Goal: Task Accomplishment & Management: Complete application form

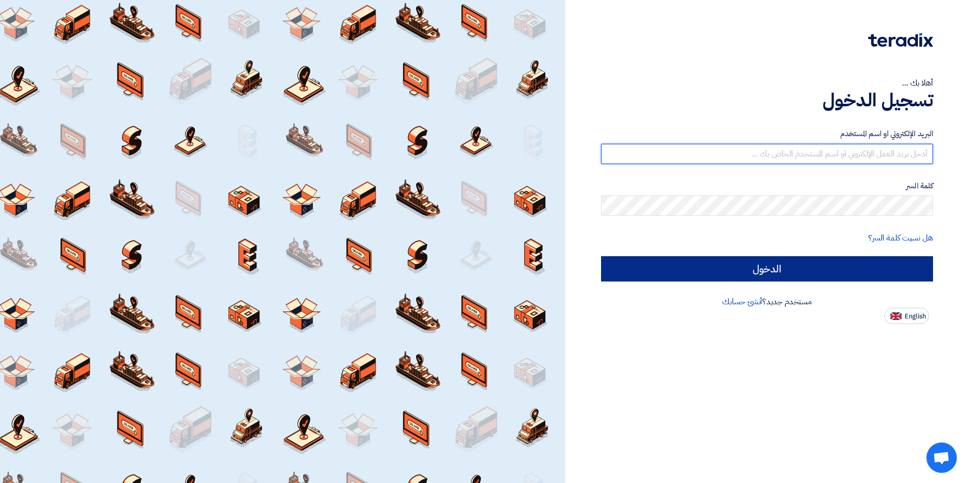
type input "[PERSON_NAME][EMAIL_ADDRESS][PERSON_NAME][DOMAIN_NAME]"
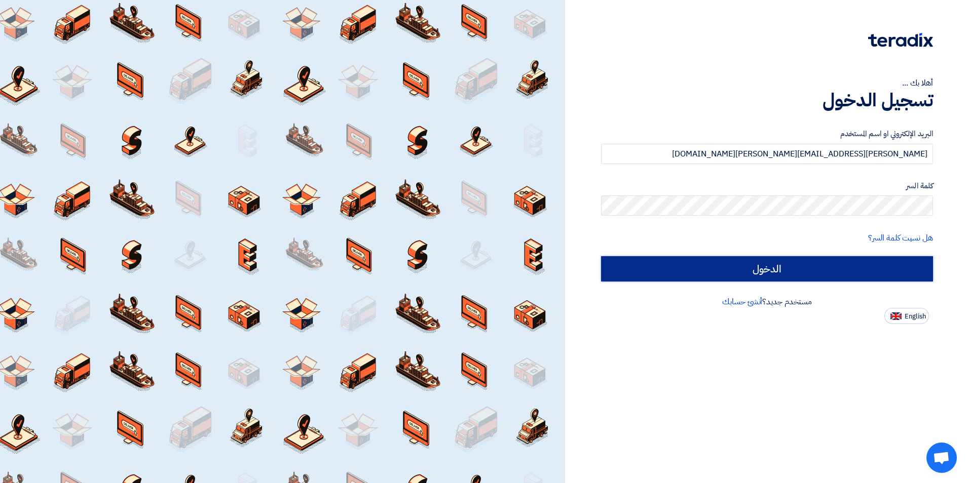
click at [688, 273] on input "الدخول" at bounding box center [767, 268] width 332 height 25
type input "Sign in"
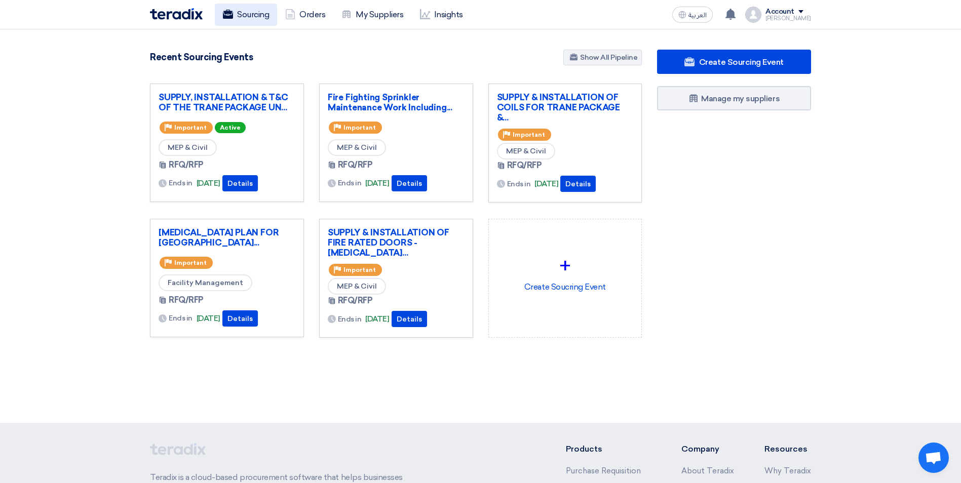
click at [260, 15] on link "Sourcing" at bounding box center [246, 15] width 62 height 22
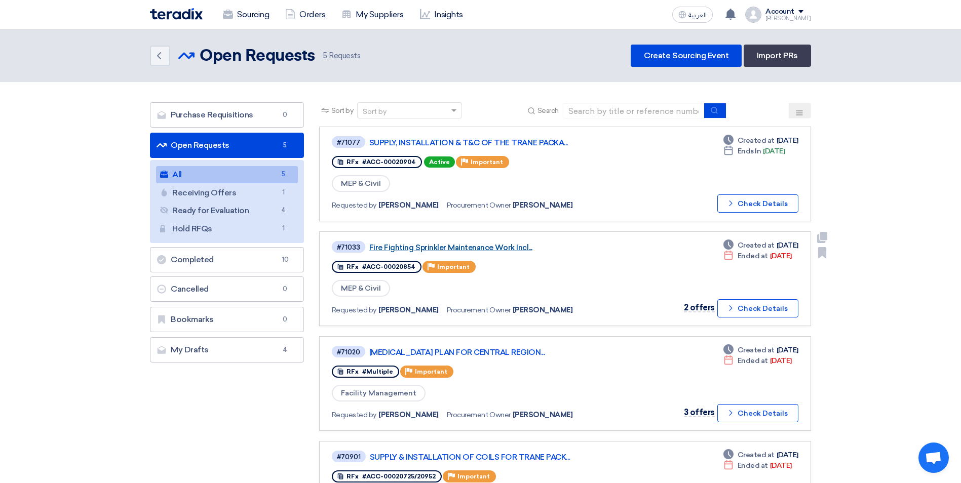
click at [449, 251] on link "Fire Fighting Sprinkler Maintenance Work Incl..." at bounding box center [495, 247] width 253 height 9
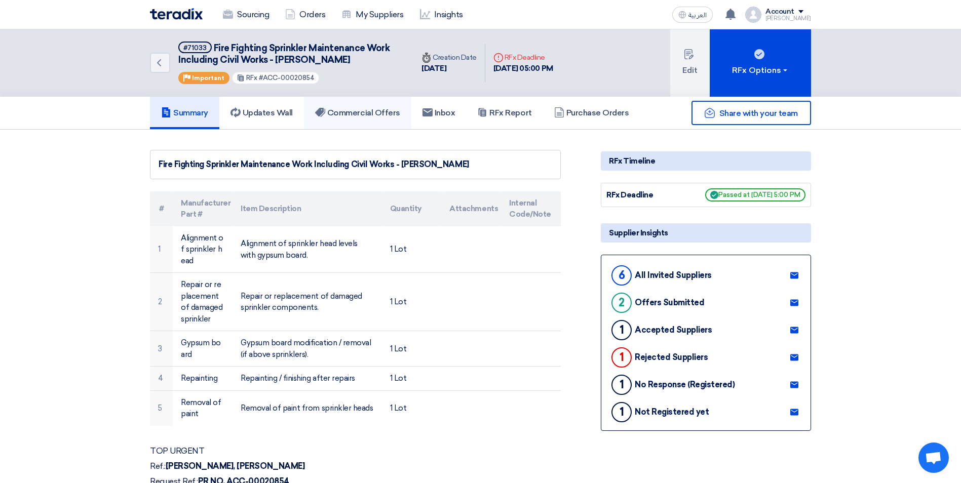
click at [366, 118] on link "Commercial Offers" at bounding box center [357, 113] width 107 height 32
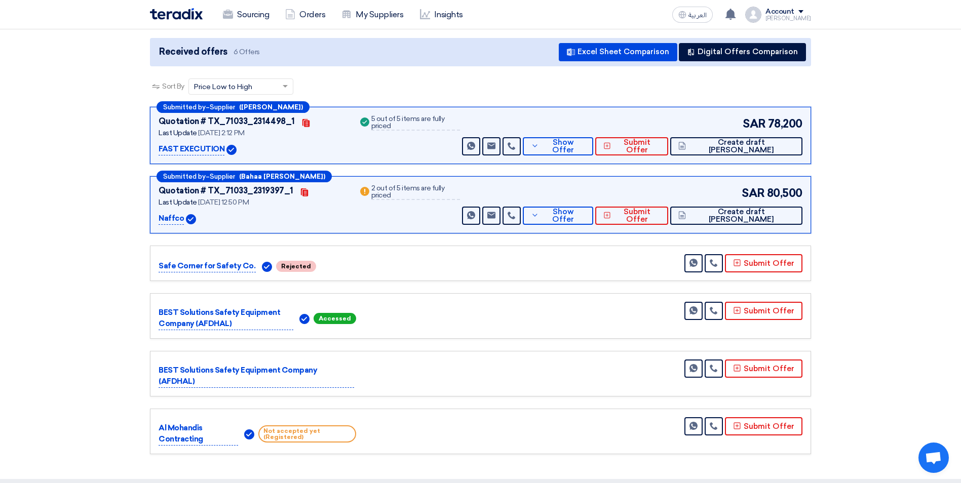
scroll to position [101, 0]
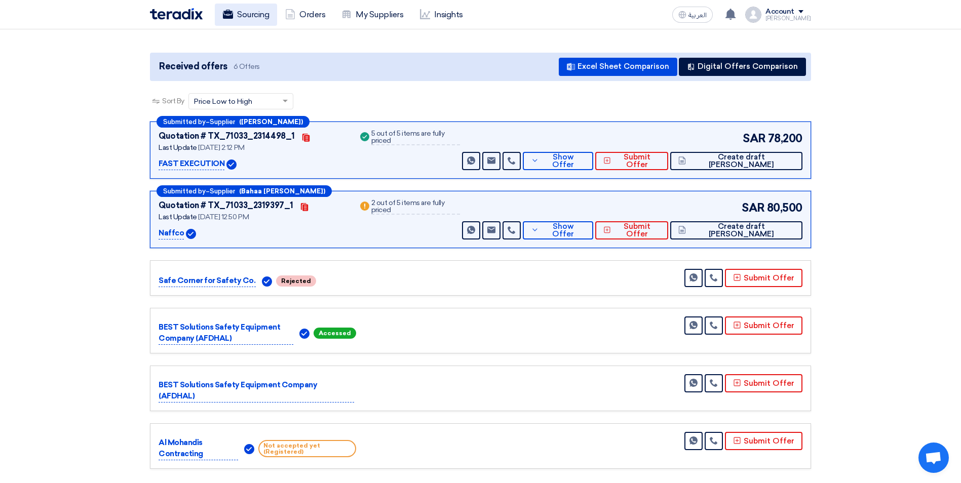
click at [261, 16] on link "Sourcing" at bounding box center [246, 15] width 62 height 22
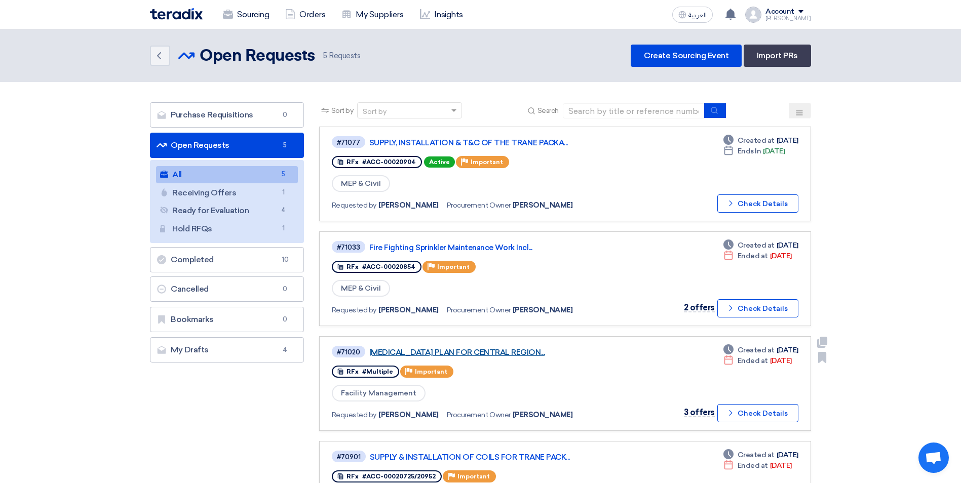
click at [535, 351] on link "[MEDICAL_DATA] PLAN FOR CENTRAL REGION..." at bounding box center [495, 352] width 253 height 9
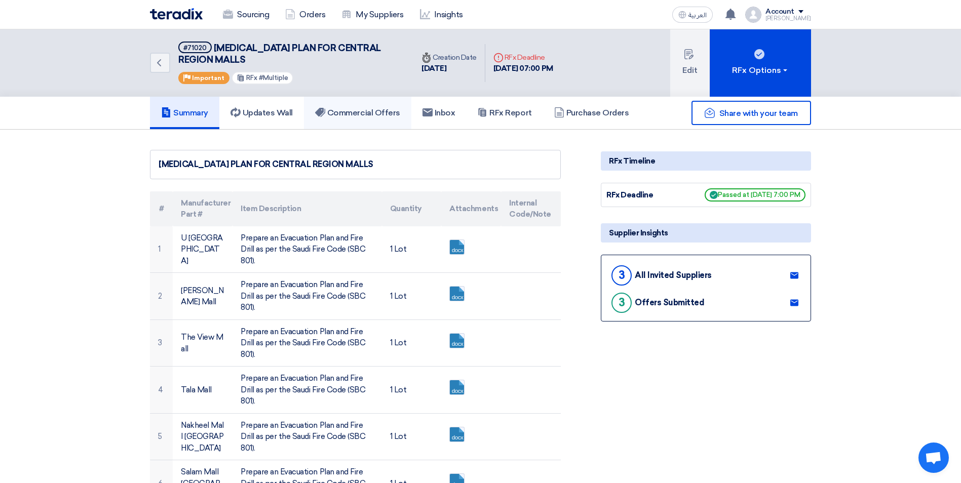
click at [358, 115] on h5 "Commercial Offers" at bounding box center [357, 113] width 85 height 10
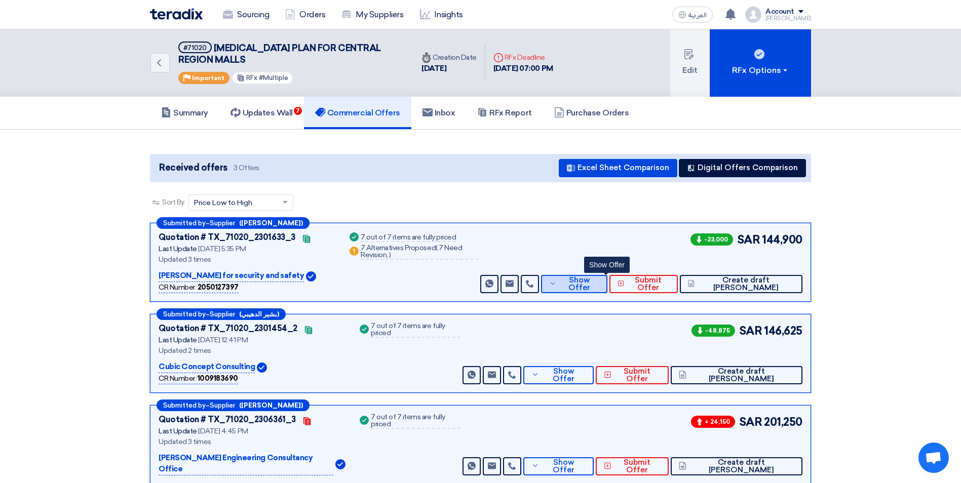
click at [599, 285] on span "Show Offer" at bounding box center [579, 284] width 40 height 15
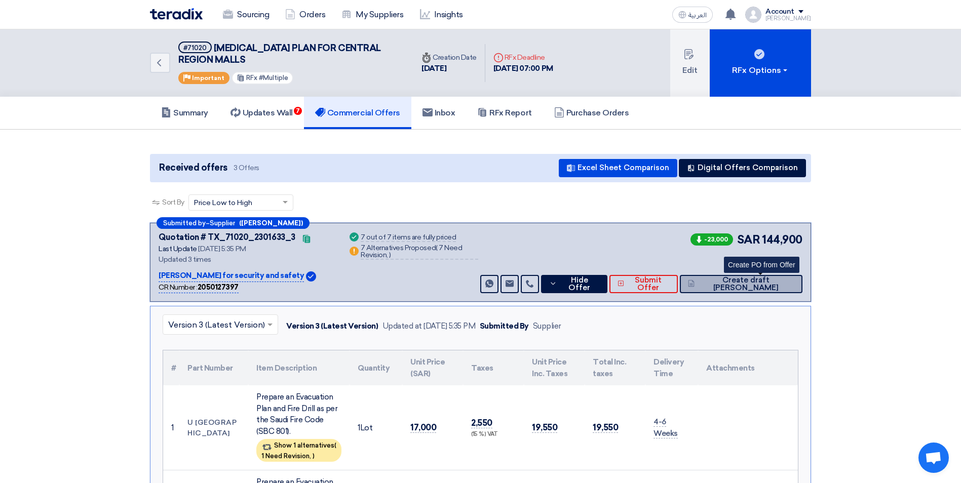
click at [780, 282] on span "Create draft [PERSON_NAME]" at bounding box center [745, 284] width 97 height 15
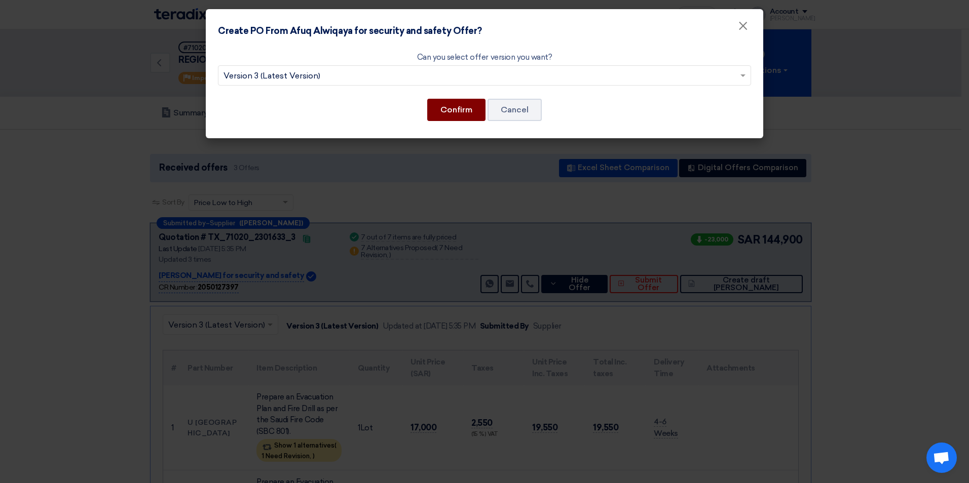
click at [447, 107] on button "Confirm" at bounding box center [456, 110] width 58 height 22
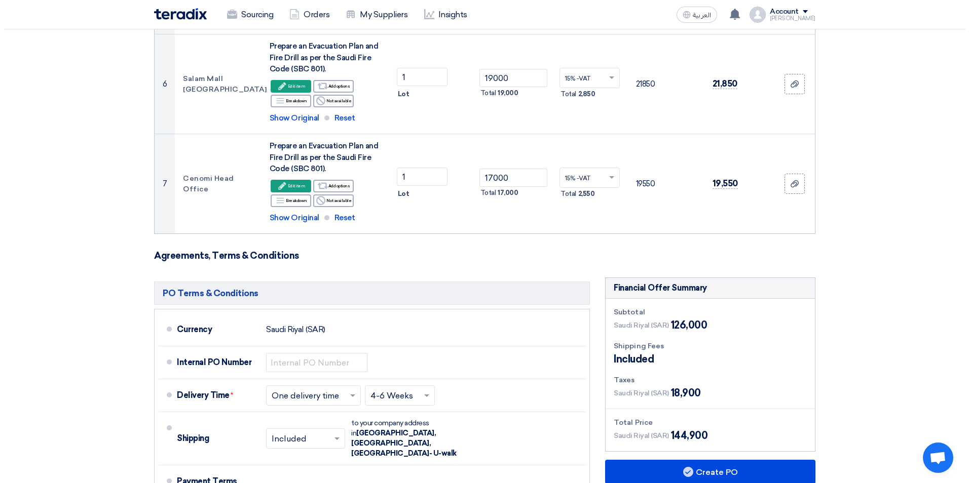
scroll to position [659, 0]
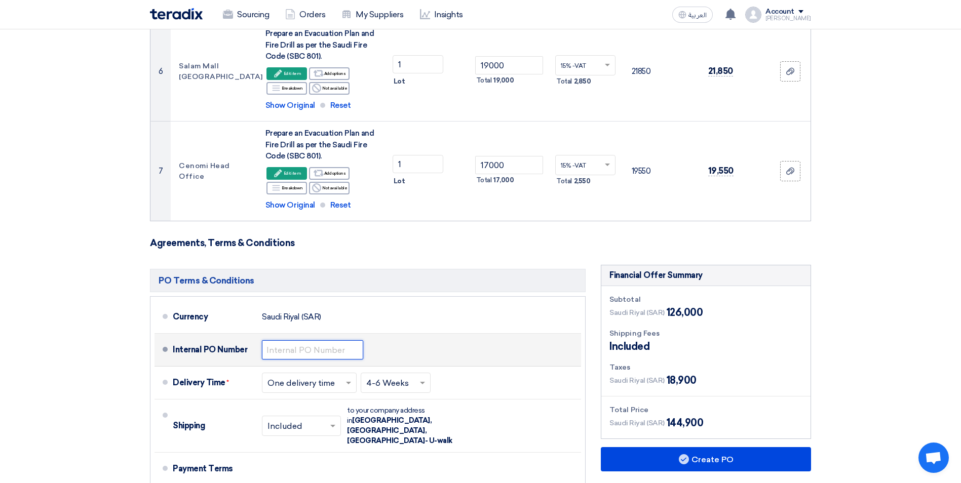
click at [324, 347] on input "text" at bounding box center [312, 349] width 101 height 19
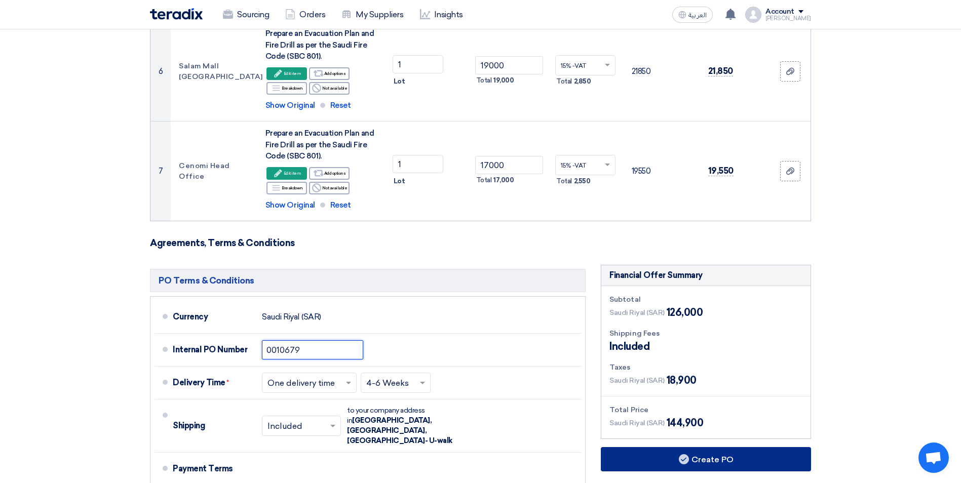
type input "0010679"
click at [695, 460] on button "Create PO" at bounding box center [706, 459] width 210 height 24
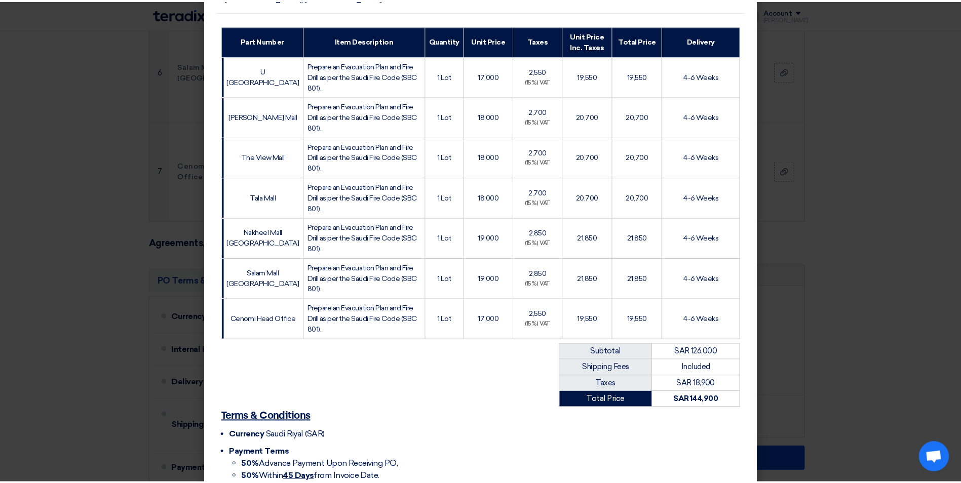
scroll to position [253, 0]
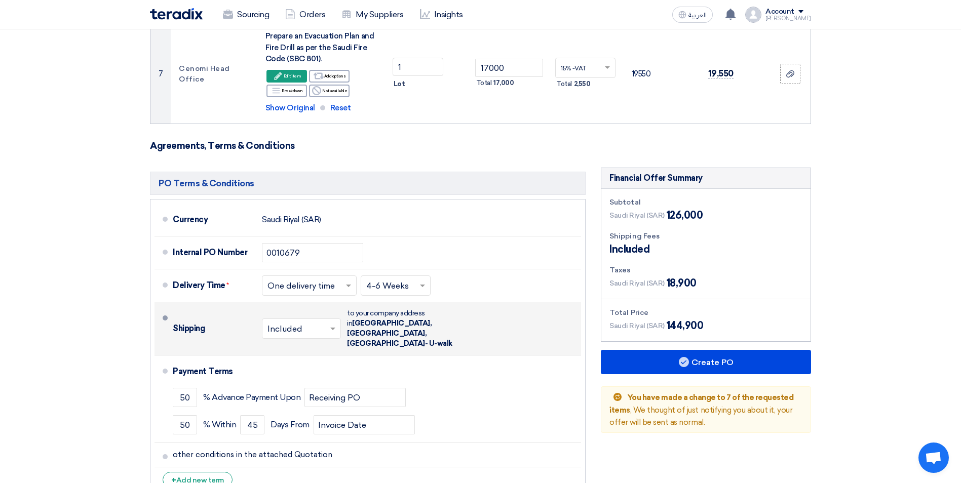
scroll to position [760, 0]
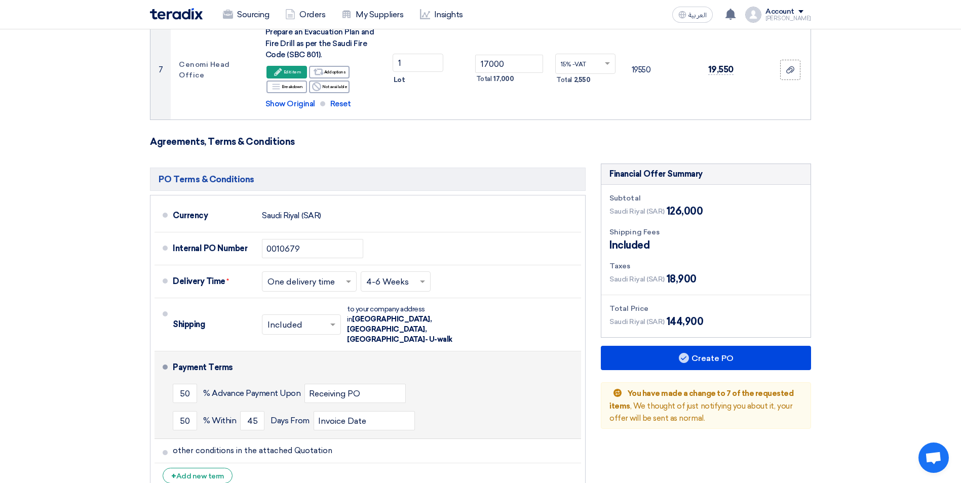
click at [214, 389] on span "% Advance Payment Upon" at bounding box center [251, 394] width 97 height 10
drag, startPoint x: 194, startPoint y: 386, endPoint x: 181, endPoint y: 386, distance: 12.7
click at [181, 386] on input "50" at bounding box center [185, 393] width 24 height 19
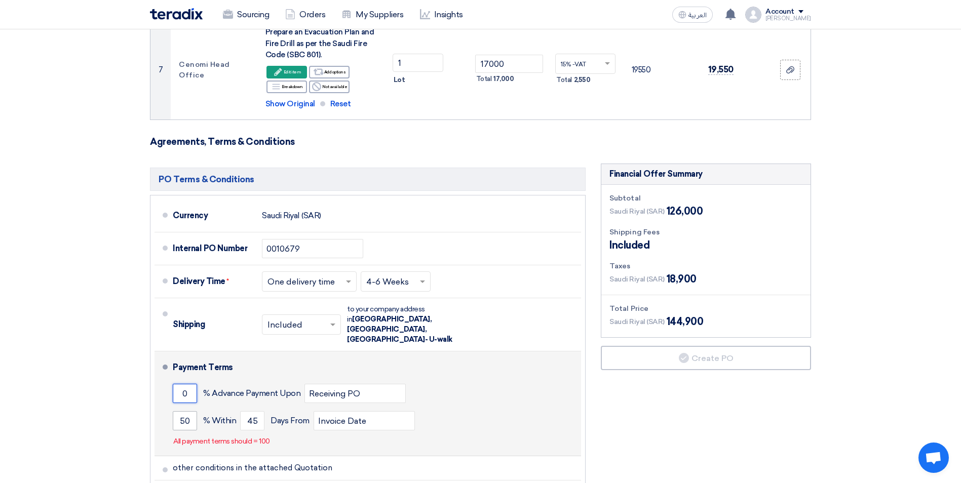
type input "0"
click at [190, 411] on input "50" at bounding box center [185, 420] width 24 height 19
drag, startPoint x: 190, startPoint y: 411, endPoint x: 175, endPoint y: 413, distance: 15.3
click at [175, 413] on input "50" at bounding box center [185, 420] width 24 height 19
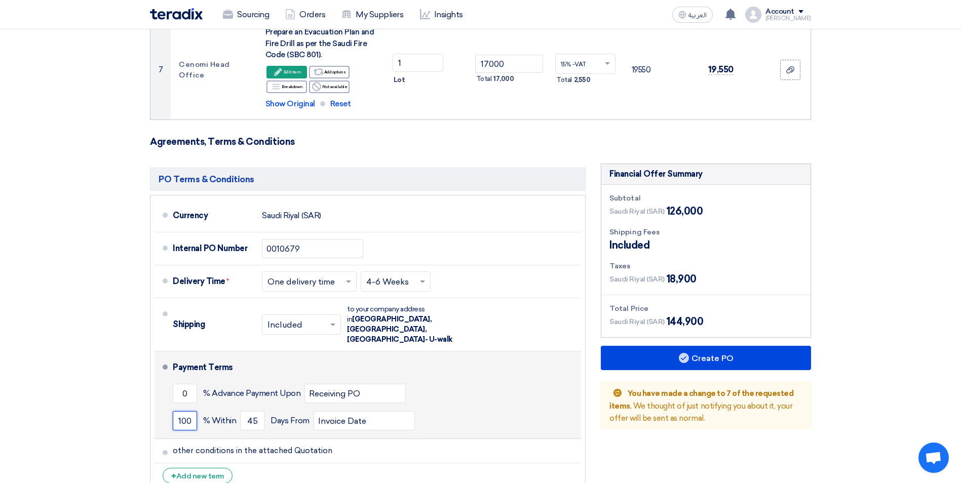
type input "100"
click at [487, 413] on div "100 % [DATE] From Invoice Date" at bounding box center [375, 420] width 404 height 27
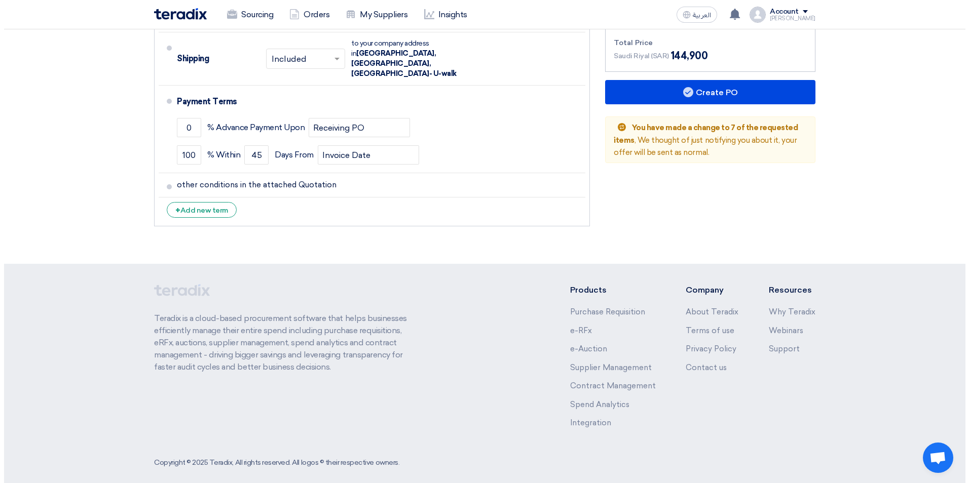
scroll to position [773, 0]
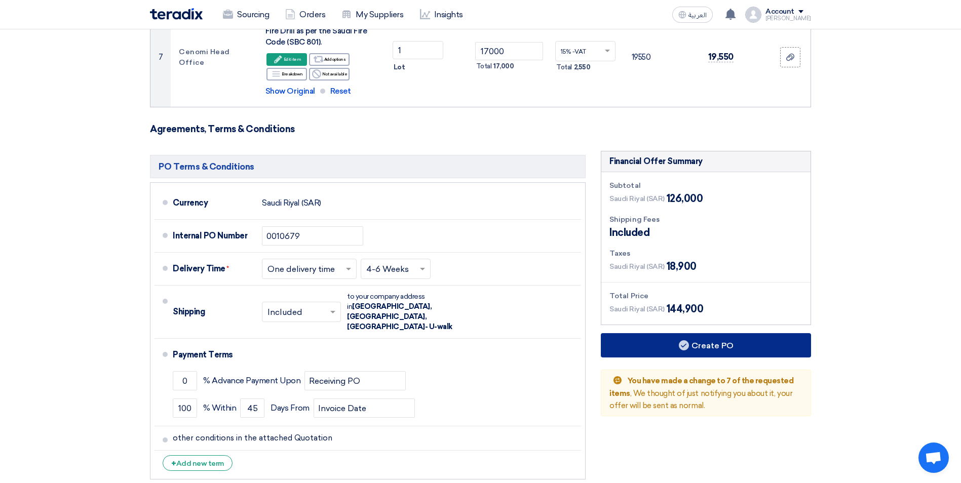
click at [682, 347] on icon at bounding box center [684, 345] width 10 height 10
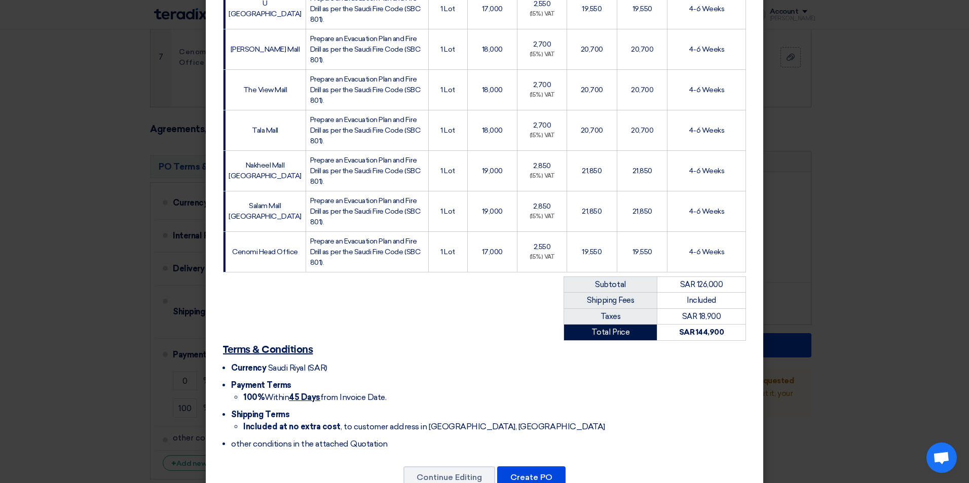
scroll to position [266, 0]
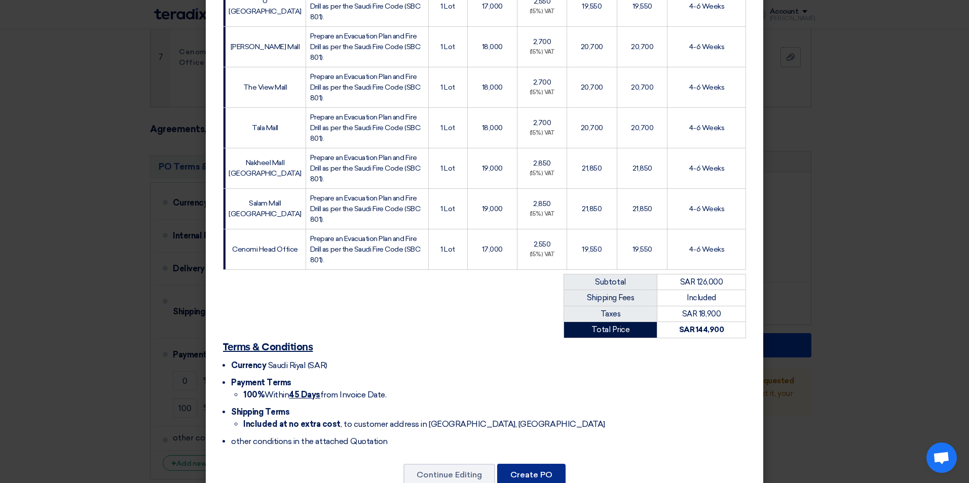
click at [540, 464] on button "Create PO" at bounding box center [531, 475] width 68 height 22
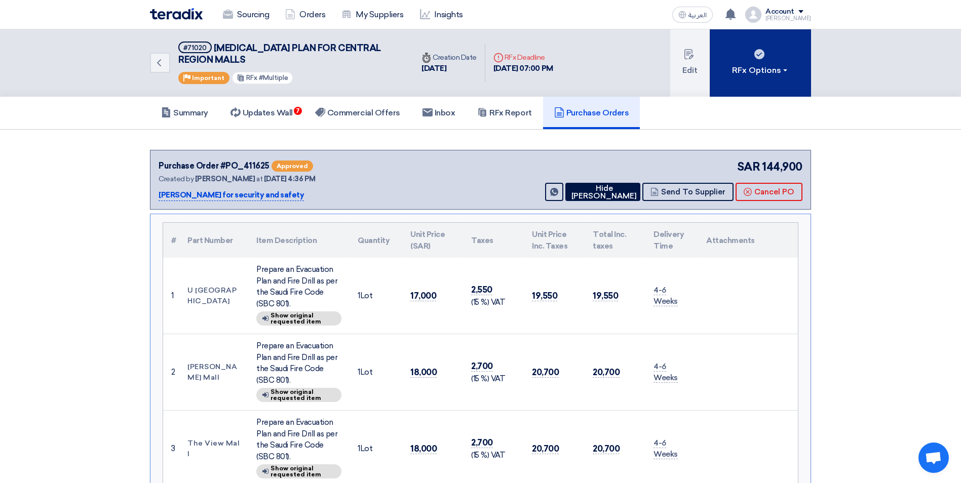
click at [760, 69] on div "RFx Options" at bounding box center [760, 70] width 57 height 12
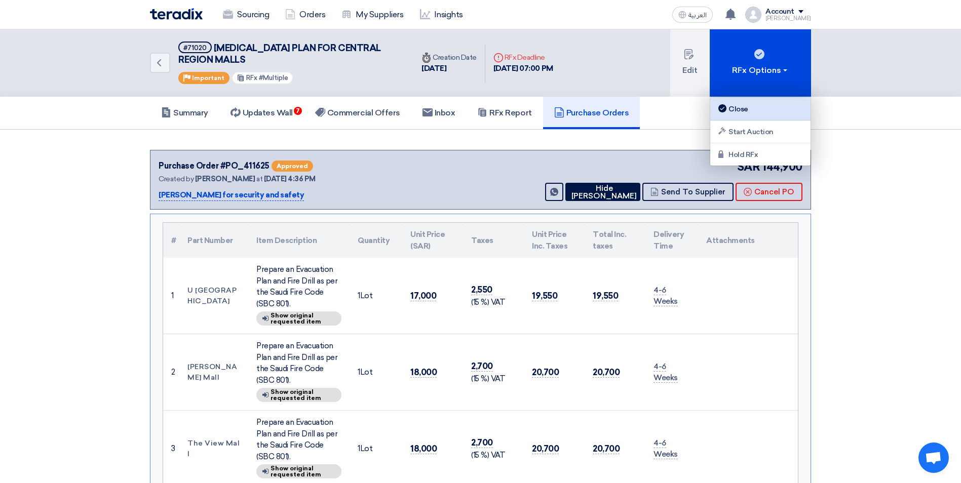
click at [746, 105] on div "Close" at bounding box center [760, 109] width 88 height 12
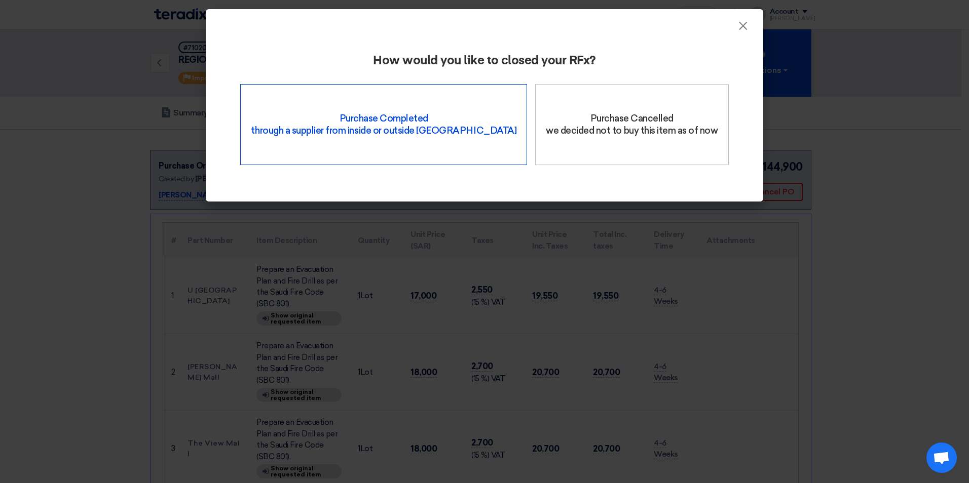
click at [444, 106] on div "Purchase Completed through a supplier from inside or outside Teradix" at bounding box center [383, 124] width 287 height 81
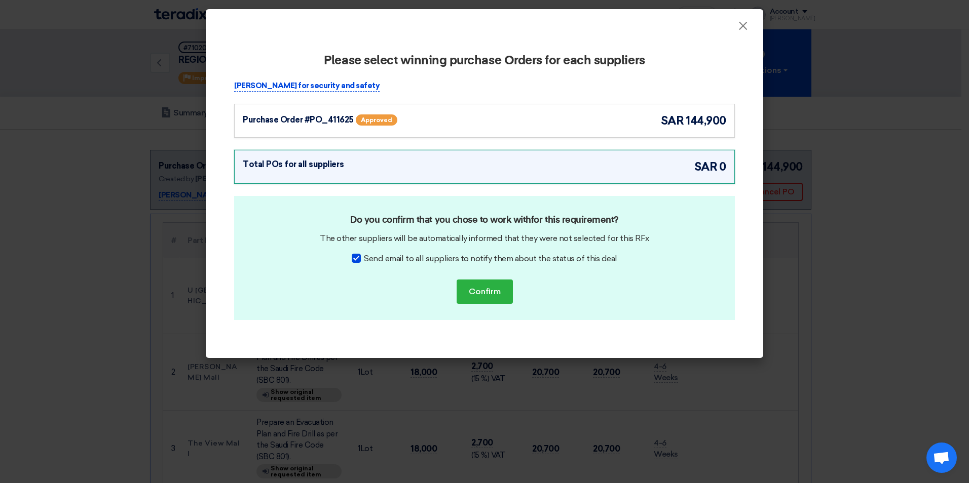
click at [559, 128] on div "Purchase Order #PO_411625 Approved sar 144,900" at bounding box center [484, 120] width 483 height 17
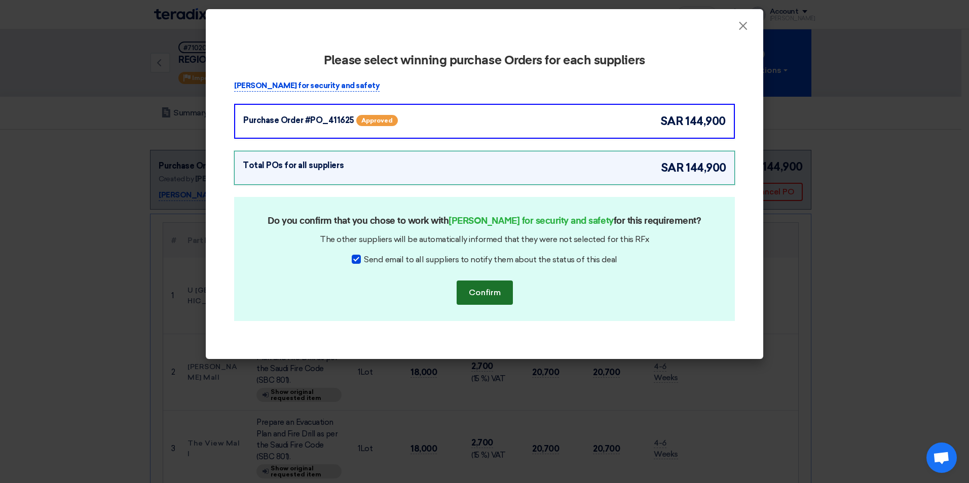
click at [493, 294] on button "Confirm" at bounding box center [485, 293] width 56 height 24
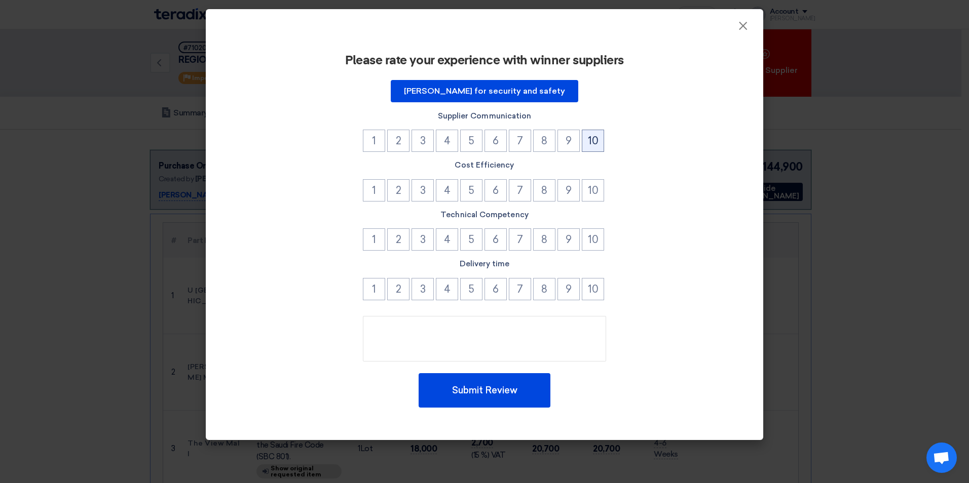
click at [591, 144] on button "10" at bounding box center [593, 141] width 22 height 22
click at [585, 189] on button "10" at bounding box center [593, 190] width 22 height 22
click at [585, 246] on button "10" at bounding box center [593, 240] width 22 height 22
click at [585, 294] on button "10" at bounding box center [593, 289] width 22 height 22
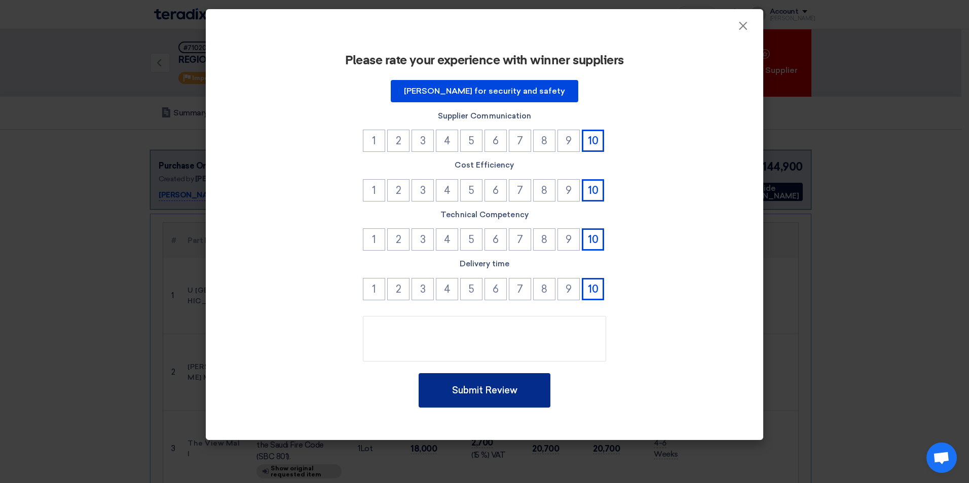
click at [467, 405] on button "Submit Review" at bounding box center [485, 390] width 132 height 34
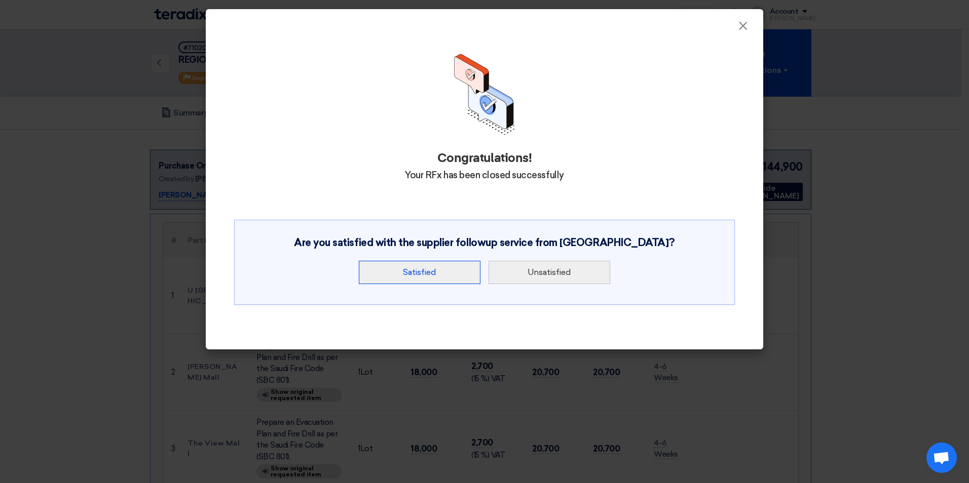
click at [457, 261] on button "Satisfied" at bounding box center [420, 272] width 122 height 23
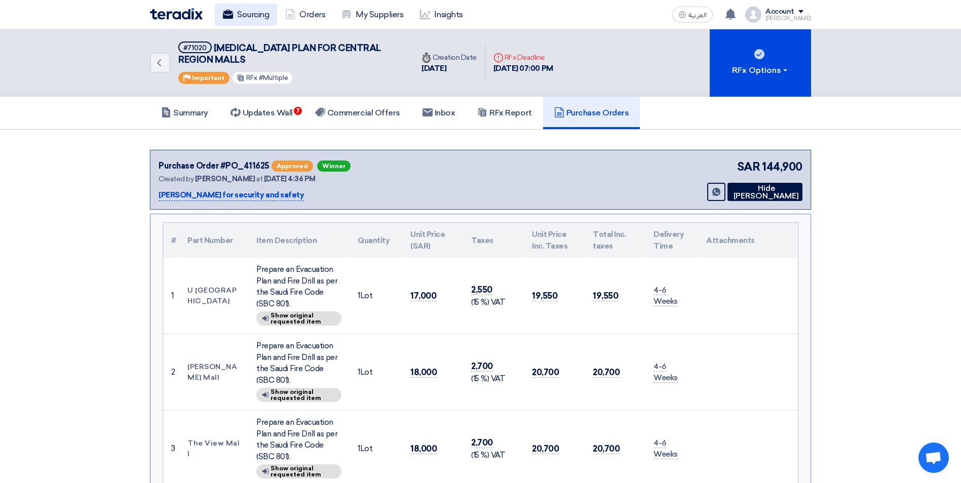
click at [241, 17] on link "Sourcing" at bounding box center [246, 15] width 62 height 22
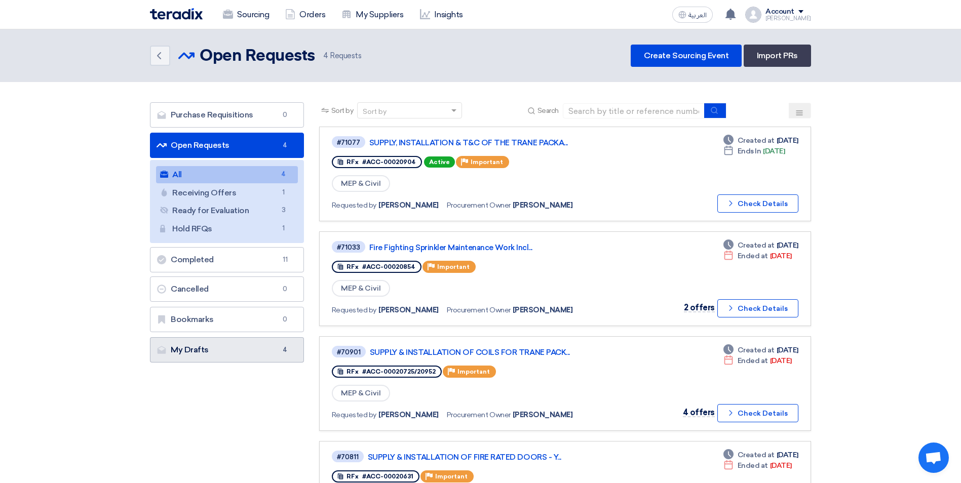
click at [272, 347] on link "My Drafts My Drafts 4" at bounding box center [227, 349] width 154 height 25
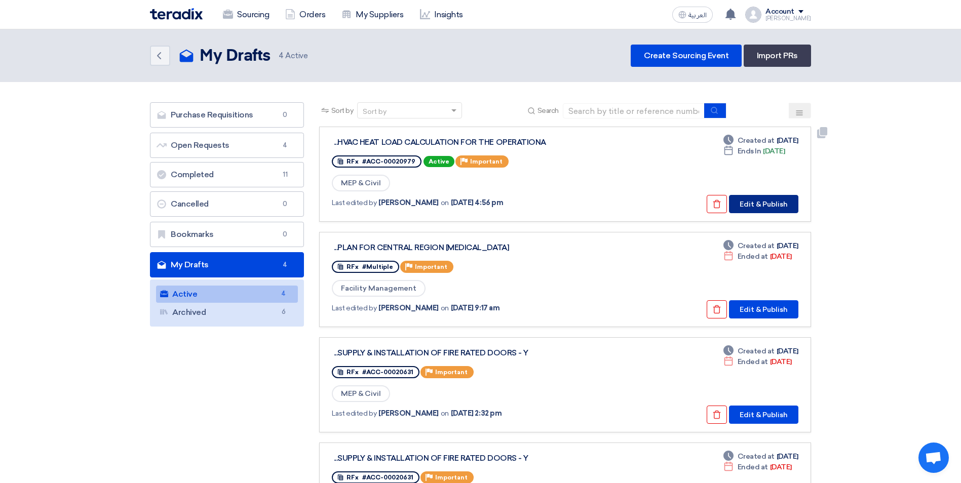
click at [771, 207] on button "Edit & Publish" at bounding box center [763, 204] width 69 height 18
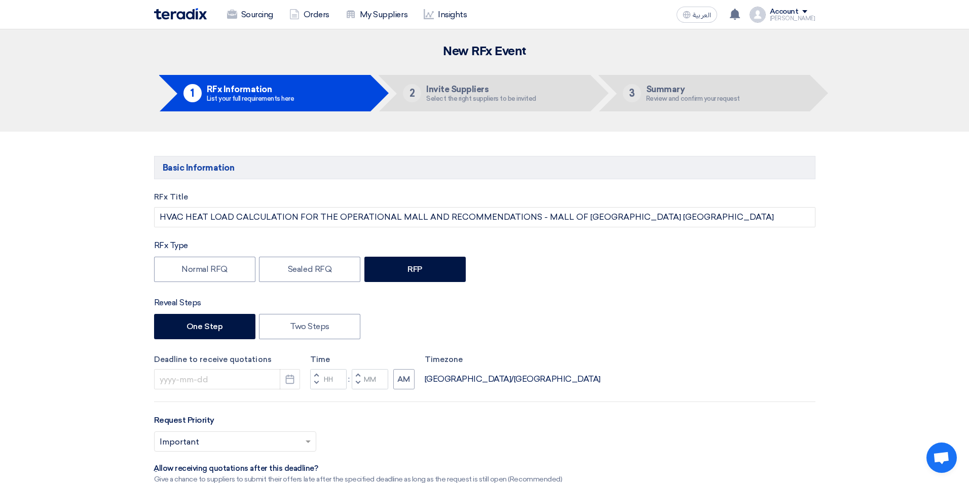
type input "[DATE]"
type input "05"
type input "00"
click at [286, 379] on use "button" at bounding box center [286, 379] width 9 height 9
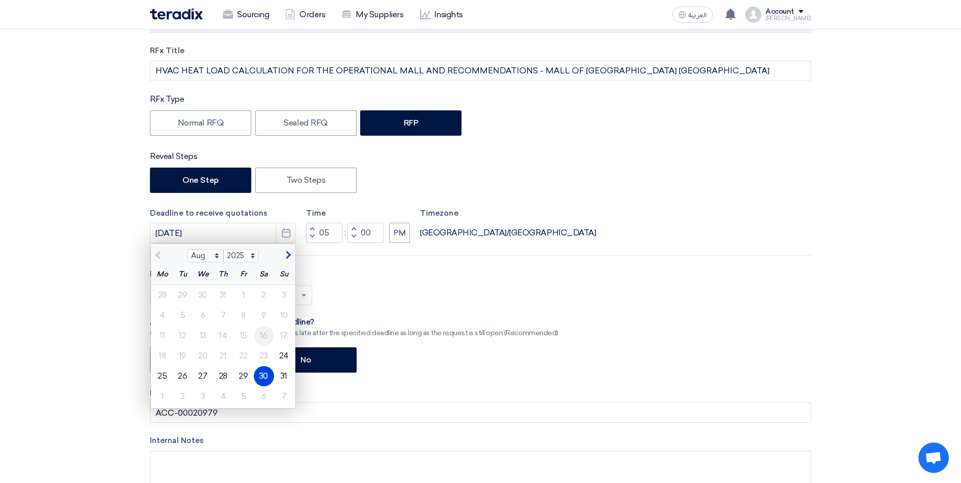
scroll to position [203, 0]
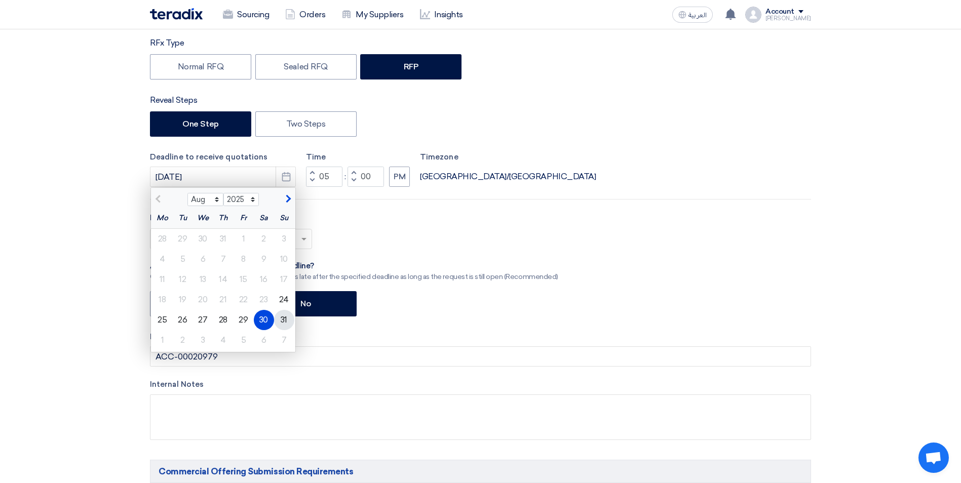
click at [282, 318] on div "31" at bounding box center [284, 320] width 20 height 20
type input "[DATE]"
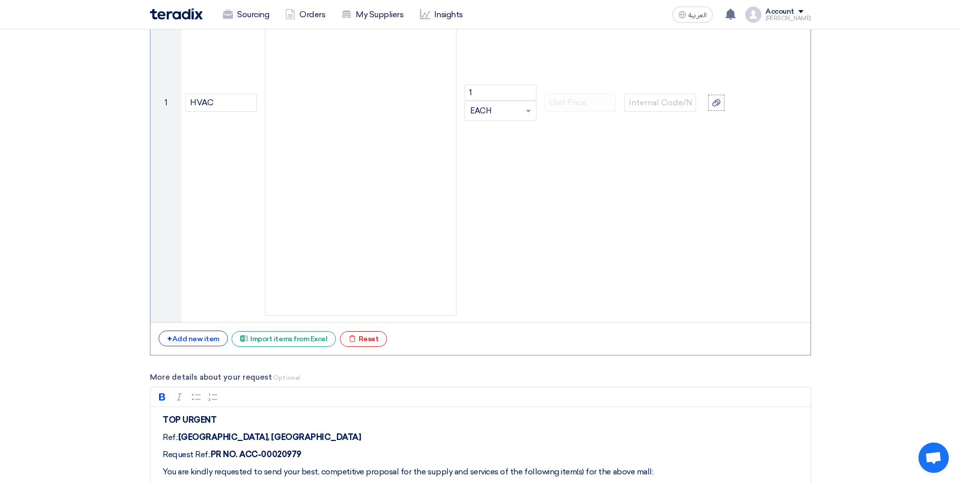
scroll to position [1317, 0]
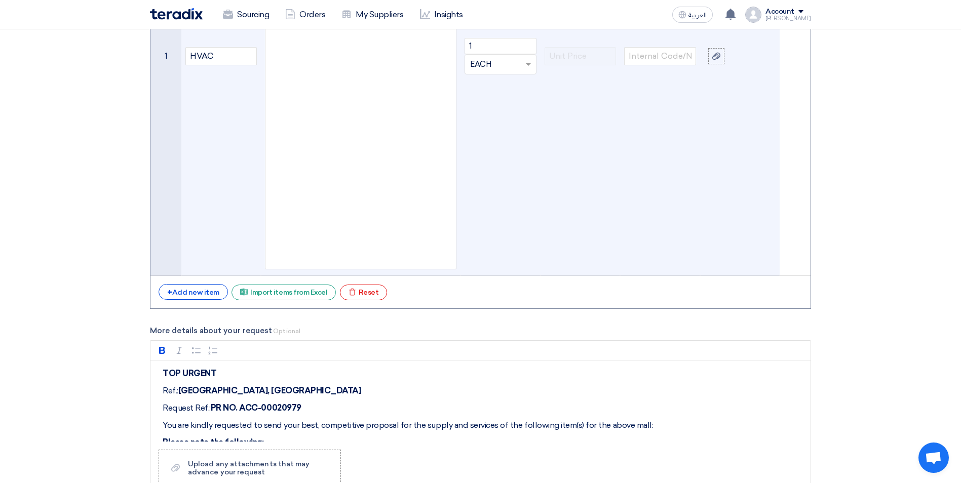
click at [366, 263] on div "HVAC HEAT LOAD CALCULATION FOR THE OPERATIONAL MALL AND RECOMMENDATIONS. Affect…" at bounding box center [361, 56] width 192 height 427
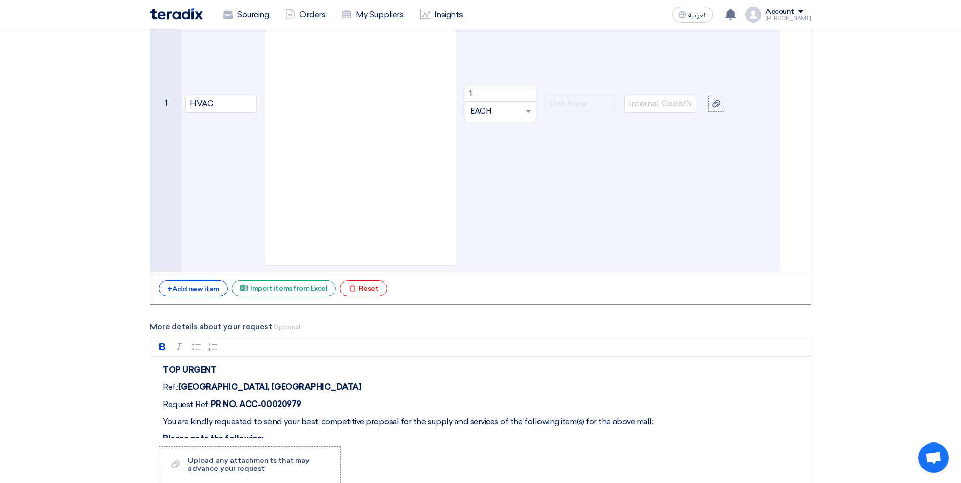
scroll to position [1064, 0]
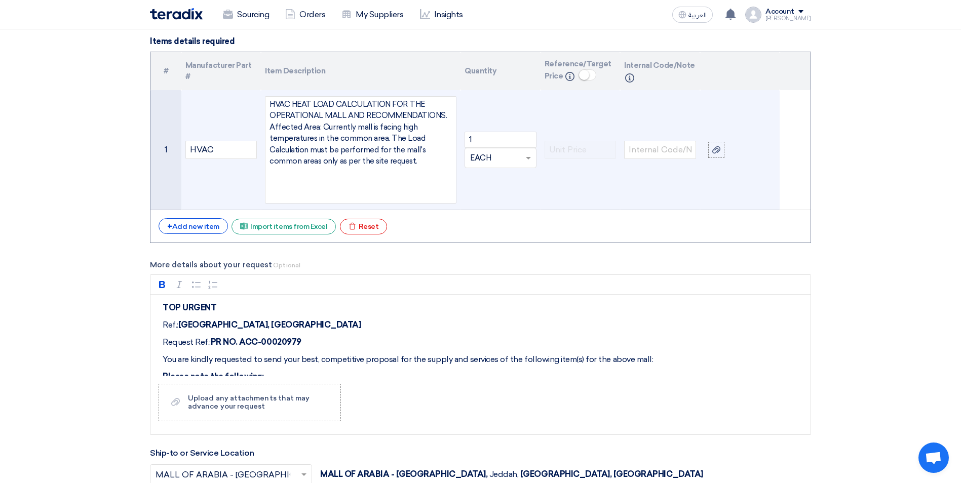
click at [451, 115] on div "HVAC HEAT LOAD CALCULATION FOR THE OPERATIONAL MALL AND RECOMMENDATIONS. Affect…" at bounding box center [361, 150] width 192 height 108
click at [269, 127] on div "HVAC HEAT LOAD CALCULATION FOR THE OPERATIONAL MALL AND RECOMMENDATIONS. Affect…" at bounding box center [361, 150] width 192 height 108
click at [288, 195] on div "HVAC HEAT LOAD CALCULATION FOR THE OPERATIONAL MALL AND RECOMMENDATIONS. Affect…" at bounding box center [361, 150] width 192 height 108
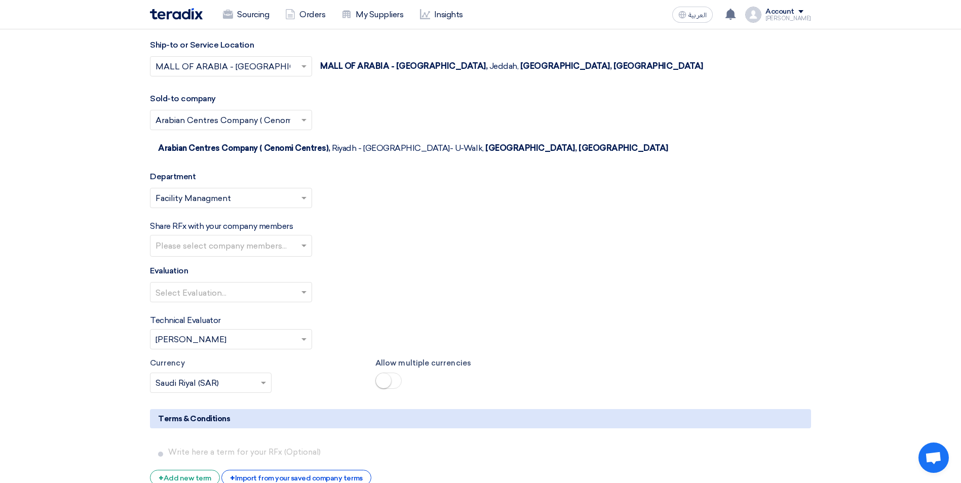
scroll to position [1469, 0]
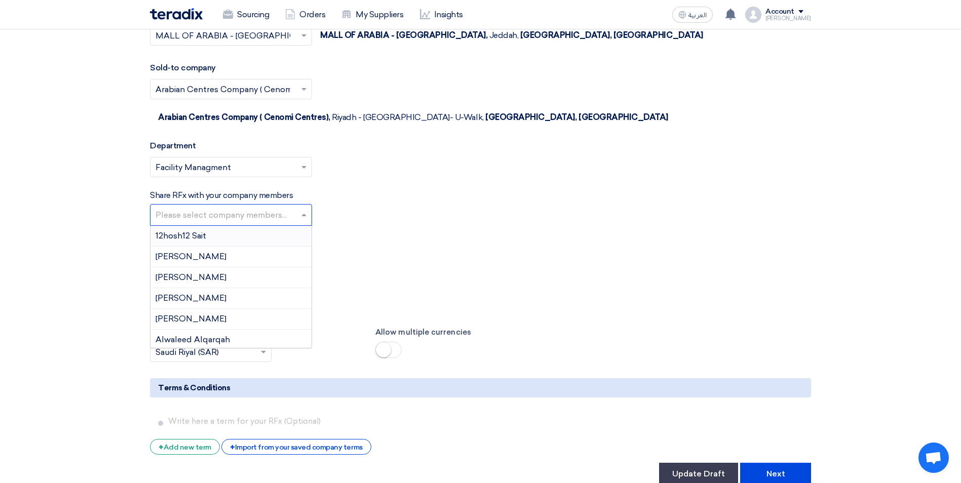
click at [269, 208] on input "text" at bounding box center [233, 216] width 154 height 17
type input "h"
click at [450, 234] on div "Evaluation Select Evaluation..." at bounding box center [480, 257] width 661 height 46
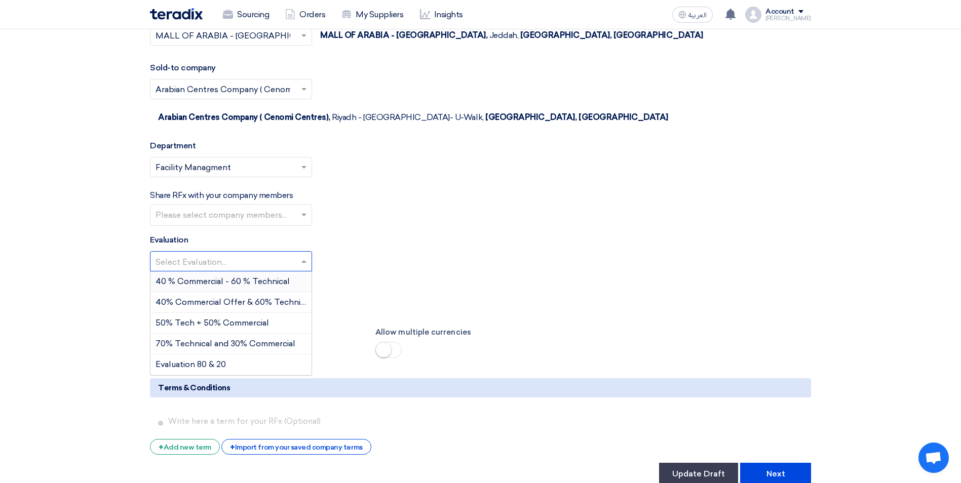
click at [298, 253] on div at bounding box center [230, 261] width 161 height 17
click at [263, 318] on span "50% Tech + 50% Commercial" at bounding box center [212, 323] width 113 height 10
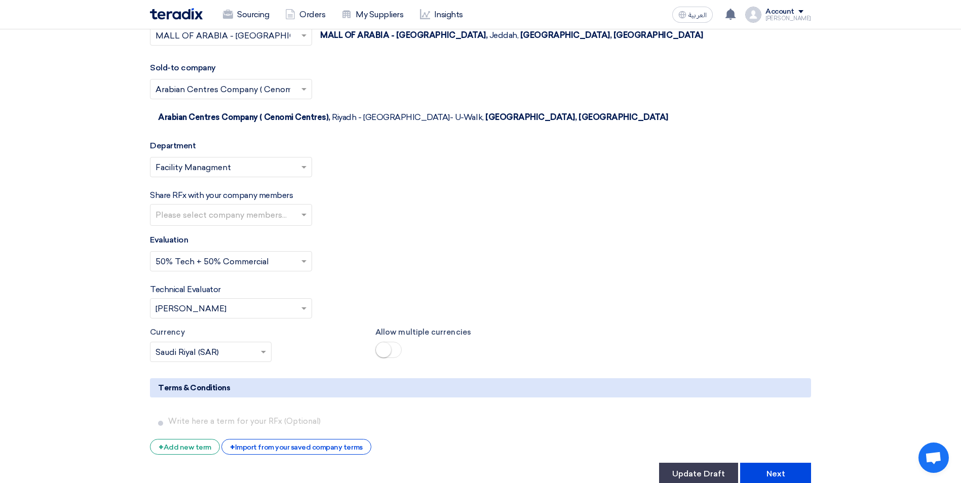
click at [413, 251] on div "Select Evaluation... × 50% Tech + 50% Commercial ×" at bounding box center [480, 265] width 661 height 28
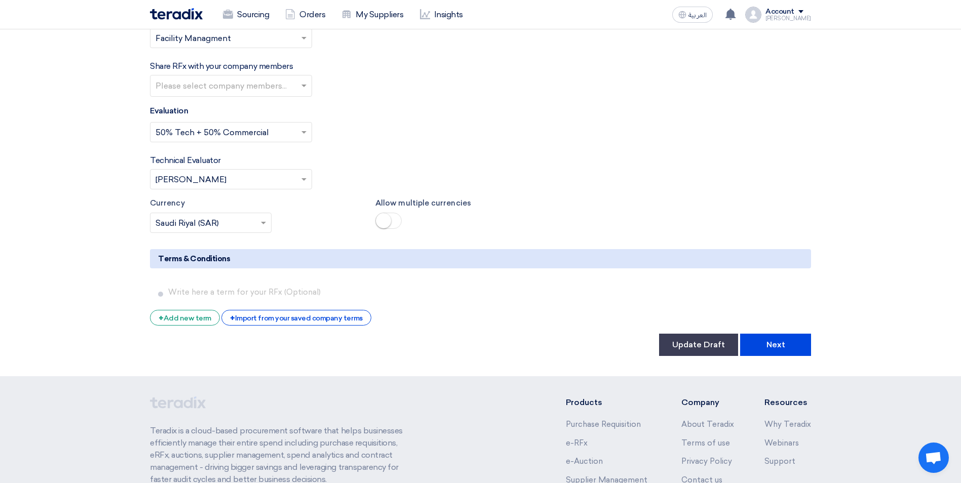
scroll to position [1672, 0]
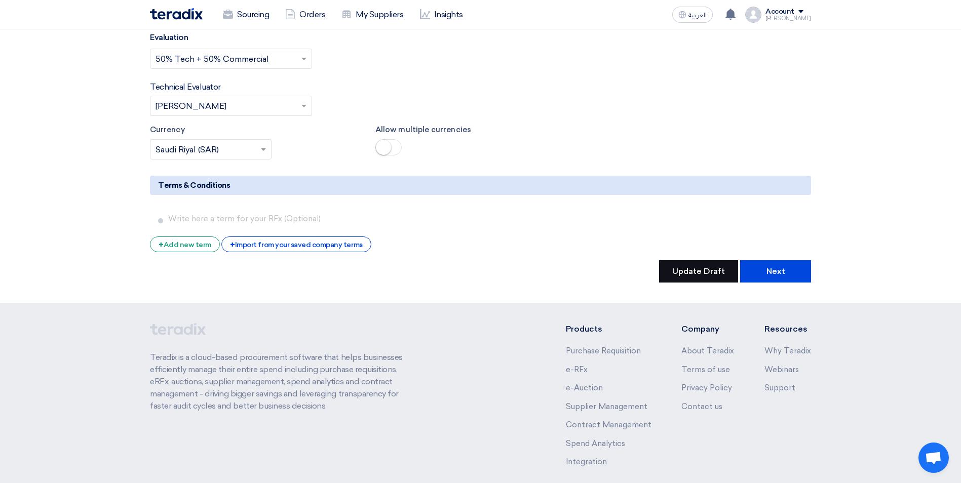
click at [716, 260] on button "Update Draft" at bounding box center [698, 271] width 79 height 22
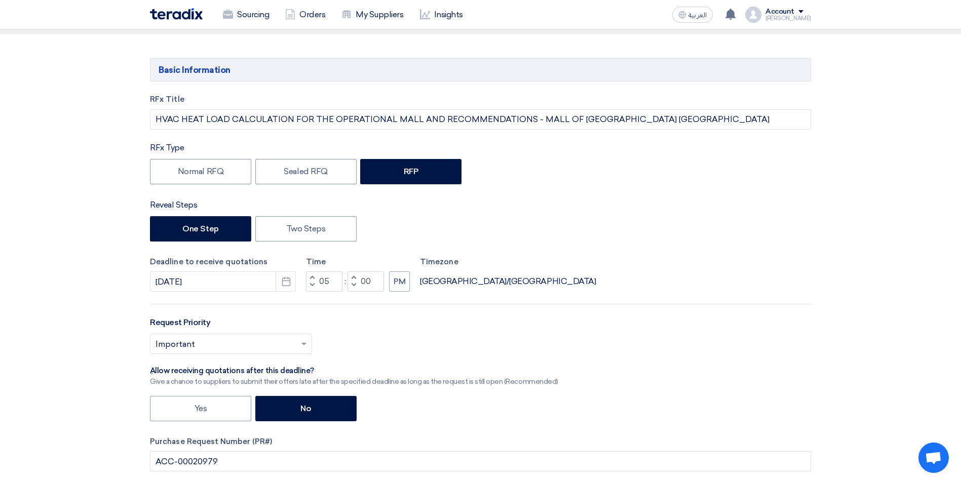
scroll to position [51, 0]
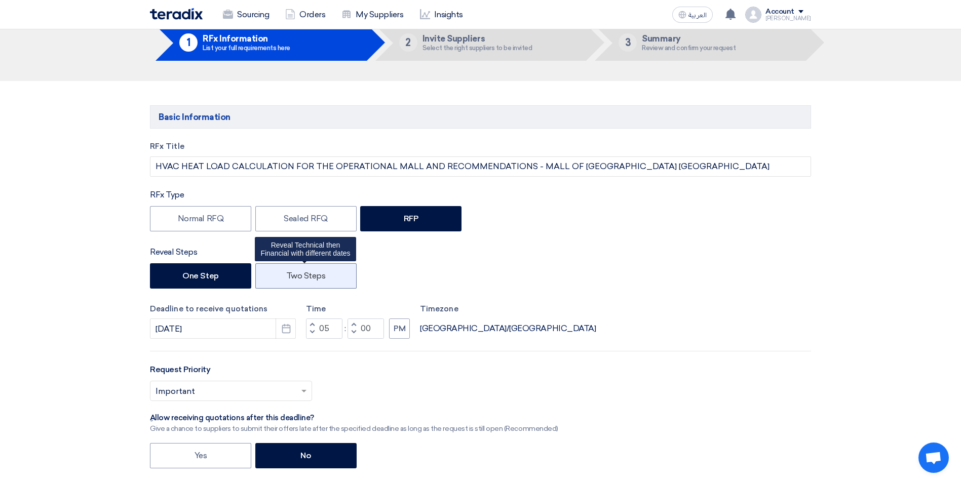
click at [347, 287] on label "Two Steps" at bounding box center [305, 275] width 101 height 25
click at [293, 279] on input "Two Steps" at bounding box center [289, 275] width 7 height 7
radio input "true"
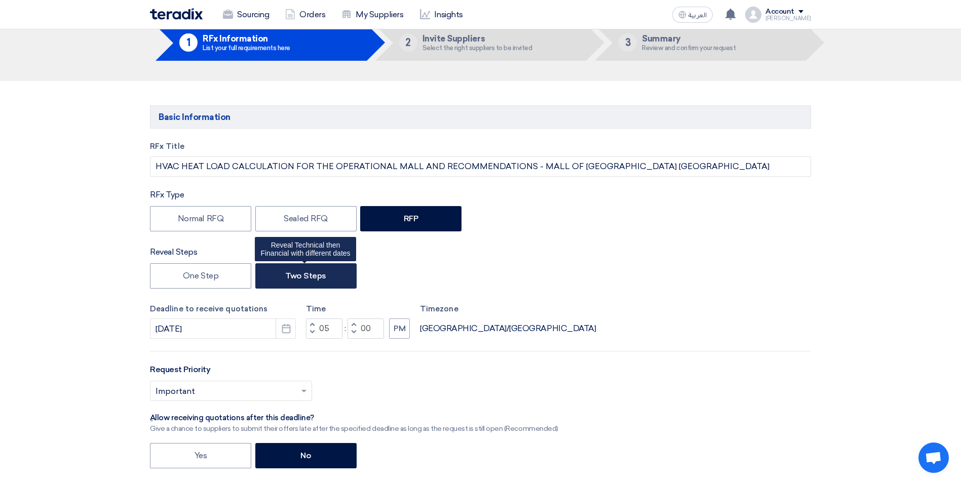
click at [319, 276] on label "Two Steps" at bounding box center [305, 275] width 101 height 25
click at [292, 276] on input "Two Steps" at bounding box center [288, 275] width 7 height 7
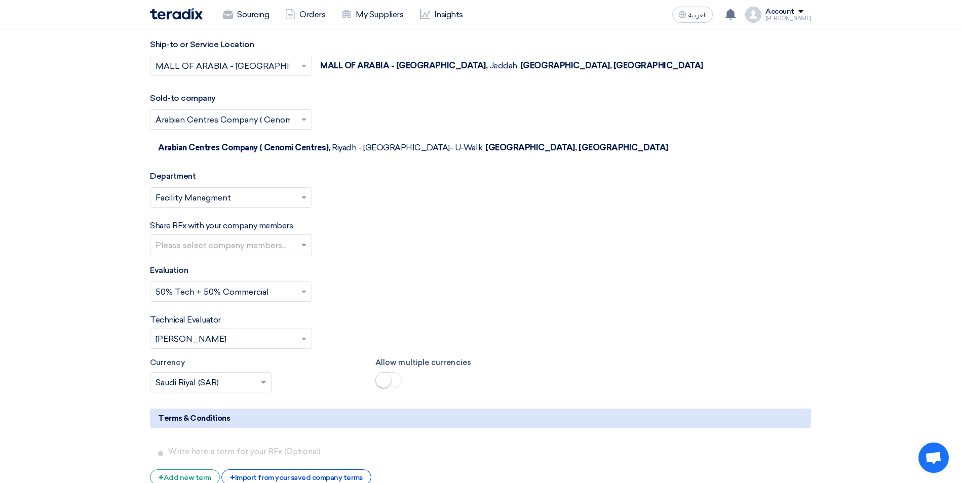
scroll to position [1520, 0]
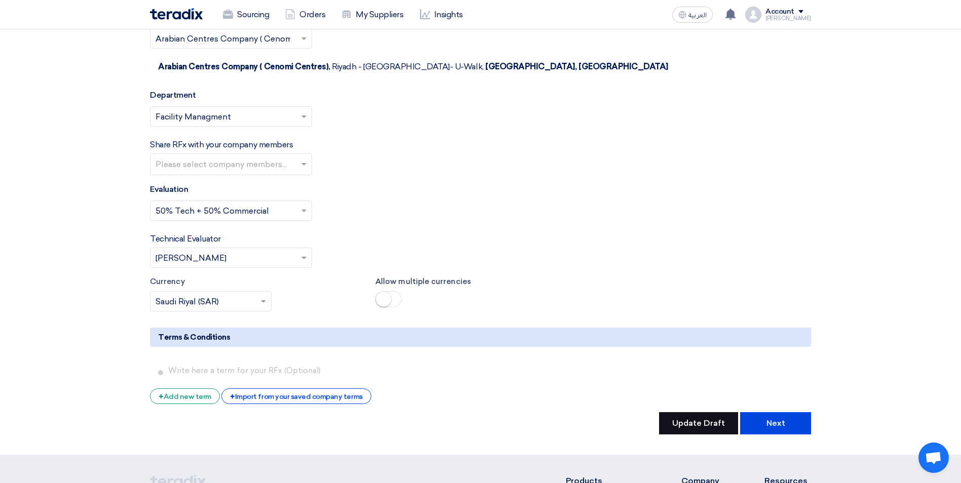
click at [679, 412] on button "Update Draft" at bounding box center [698, 423] width 79 height 22
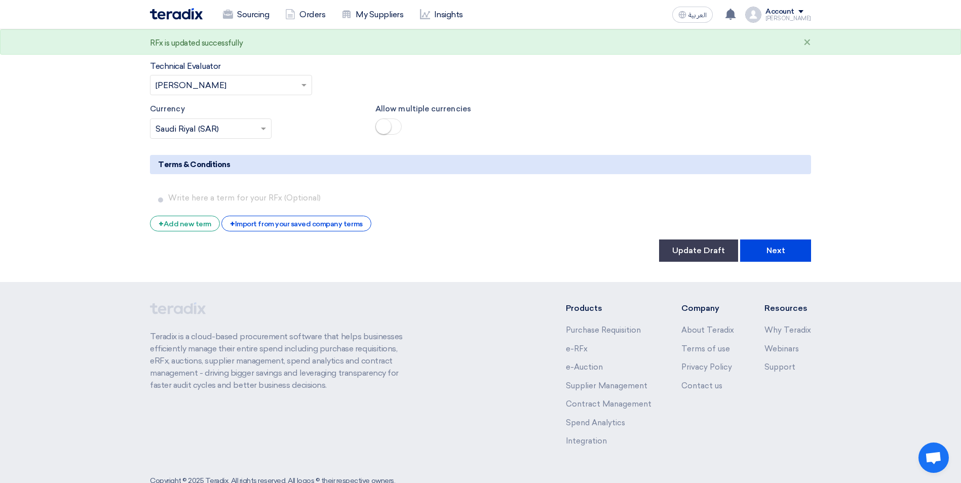
scroll to position [1697, 0]
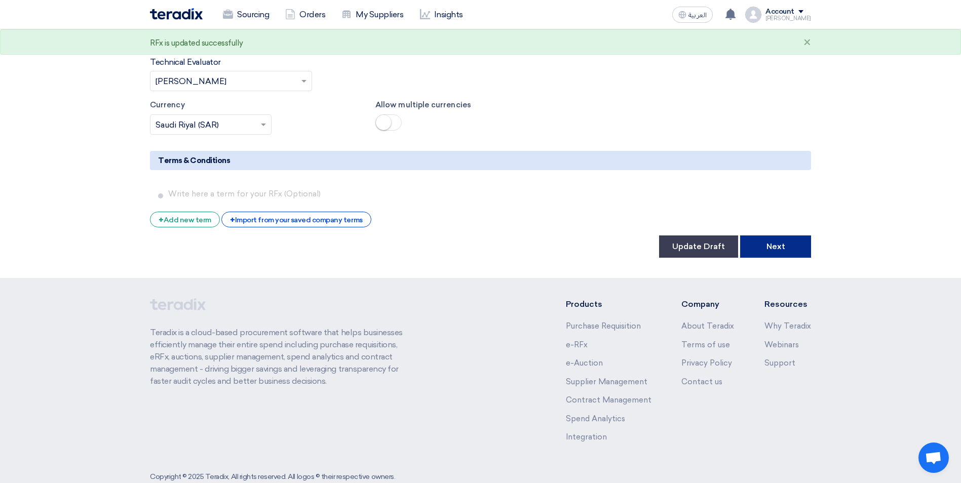
click at [779, 236] on button "Next" at bounding box center [775, 247] width 71 height 22
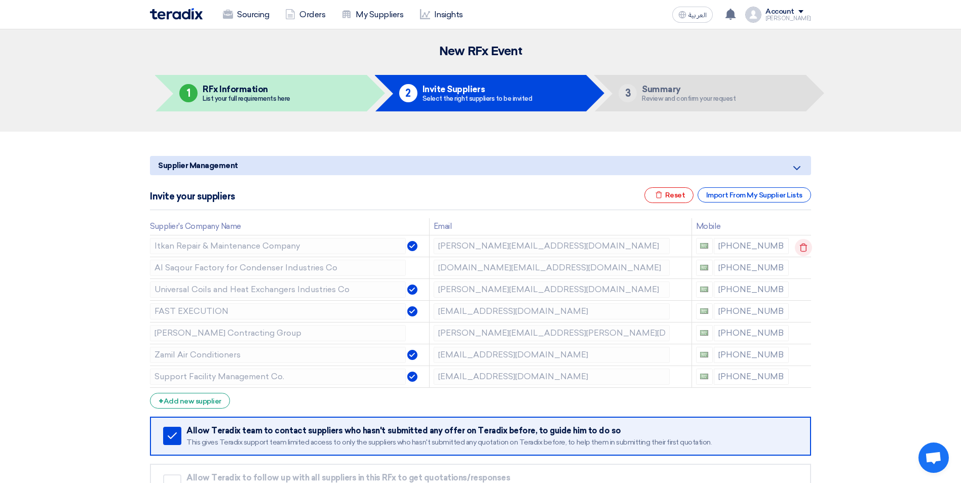
click at [798, 253] on icon at bounding box center [803, 247] width 17 height 17
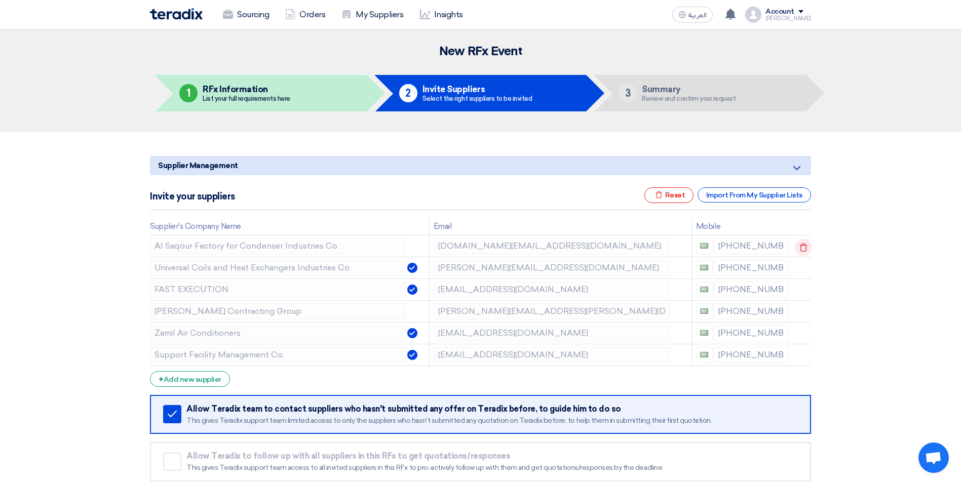
click at [801, 251] on use at bounding box center [804, 247] width 8 height 9
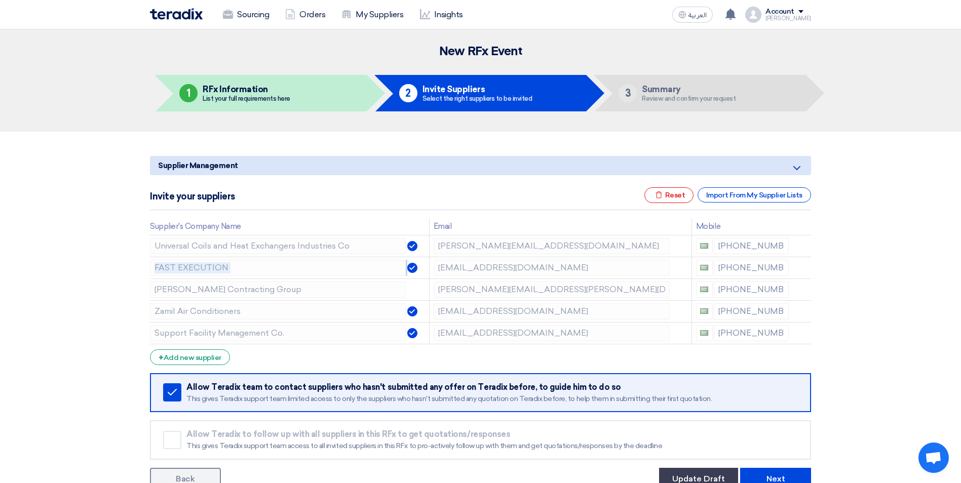
click at [0, 0] on use at bounding box center [0, 0] width 0 height 0
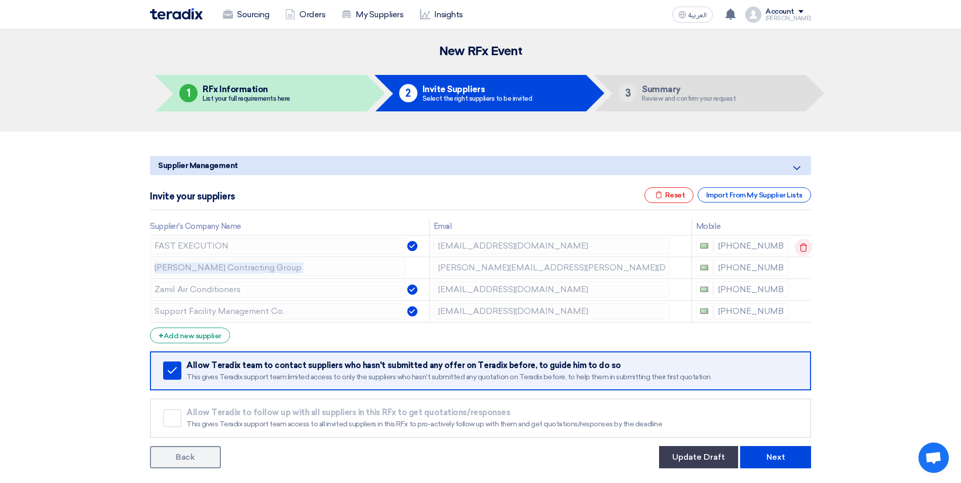
click at [801, 251] on use at bounding box center [804, 247] width 8 height 9
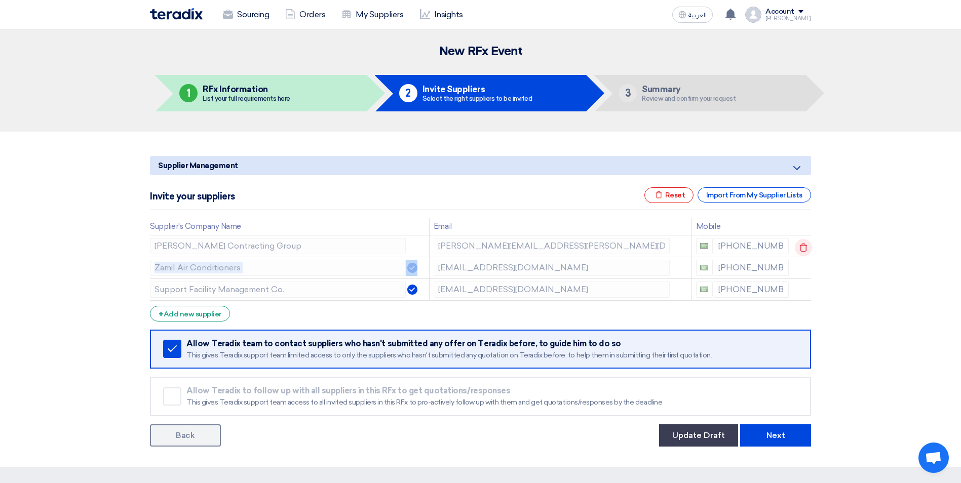
click at [801, 251] on use at bounding box center [804, 247] width 8 height 9
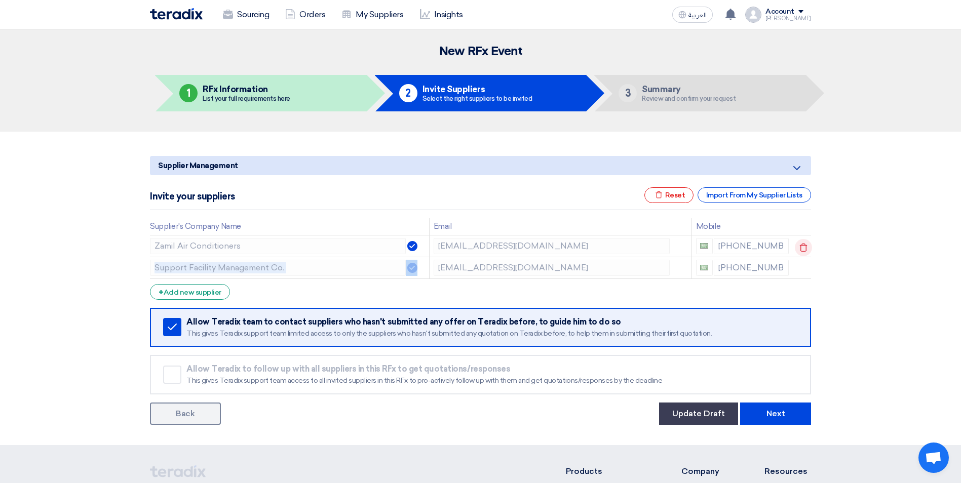
click at [801, 251] on use at bounding box center [804, 247] width 8 height 9
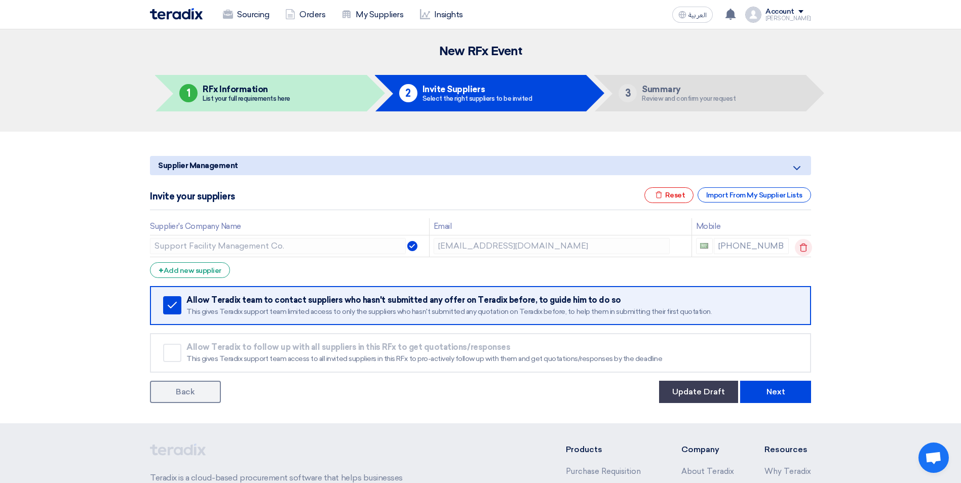
click at [801, 251] on use at bounding box center [804, 247] width 8 height 9
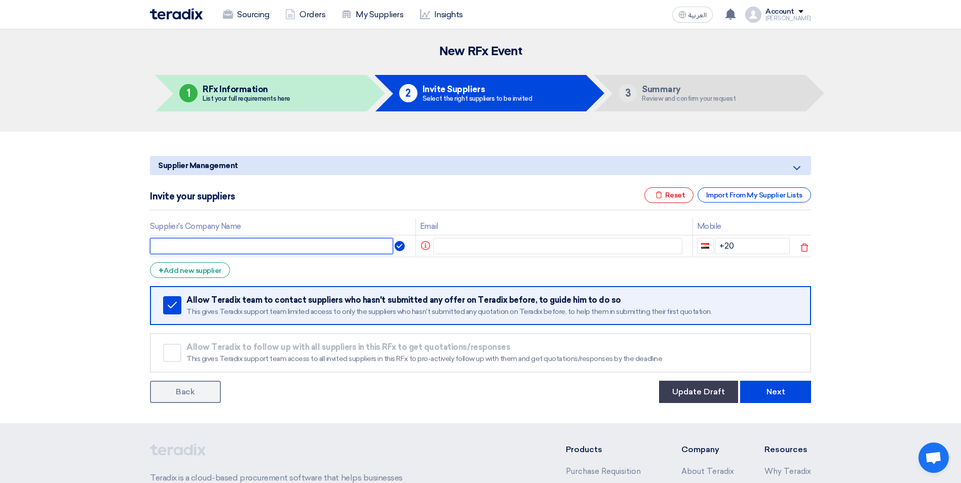
click at [222, 247] on input "text" at bounding box center [271, 246] width 243 height 16
type input "Premium Building Company"
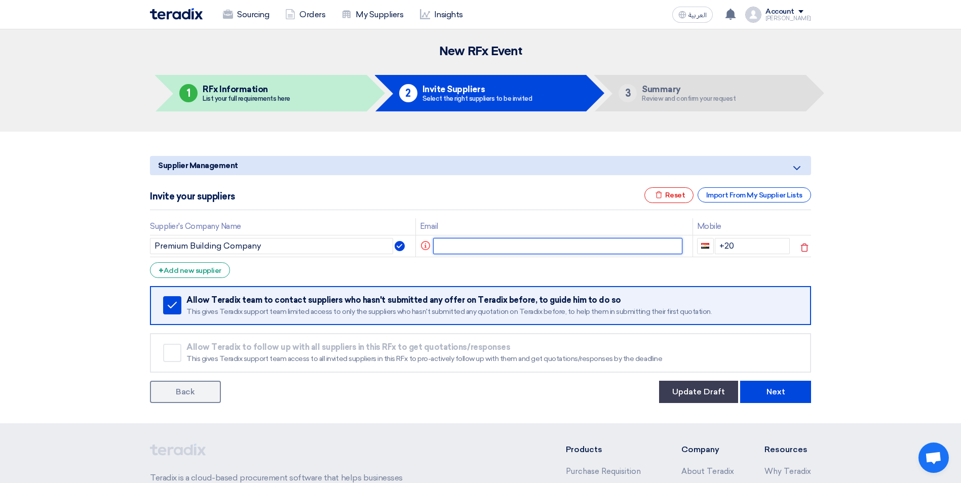
click at [488, 243] on input "text" at bounding box center [558, 246] width 250 height 16
paste input "[PERSON_NAME] <[PERSON_NAME][EMAIL_ADDRESS][DOMAIN_NAME]>"
click at [497, 246] on input "[PERSON_NAME] <[PERSON_NAME][EMAIL_ADDRESS][DOMAIN_NAME]>" at bounding box center [552, 246] width 236 height 16
click at [530, 243] on input "[PERSON_NAME][EMAIL_ADDRESS][DOMAIN_NAME]>" at bounding box center [552, 246] width 236 height 16
type input "[PERSON_NAME][EMAIL_ADDRESS][DOMAIN_NAME]"
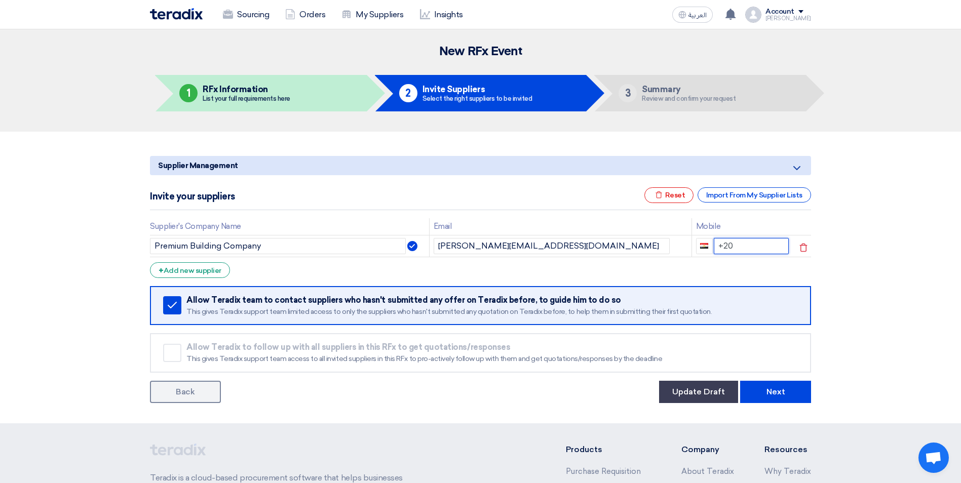
drag, startPoint x: 734, startPoint y: 245, endPoint x: 714, endPoint y: 247, distance: 19.9
click at [714, 247] on input "+20" at bounding box center [751, 246] width 75 height 16
click at [206, 269] on div "+ Add new supplier" at bounding box center [190, 270] width 80 height 16
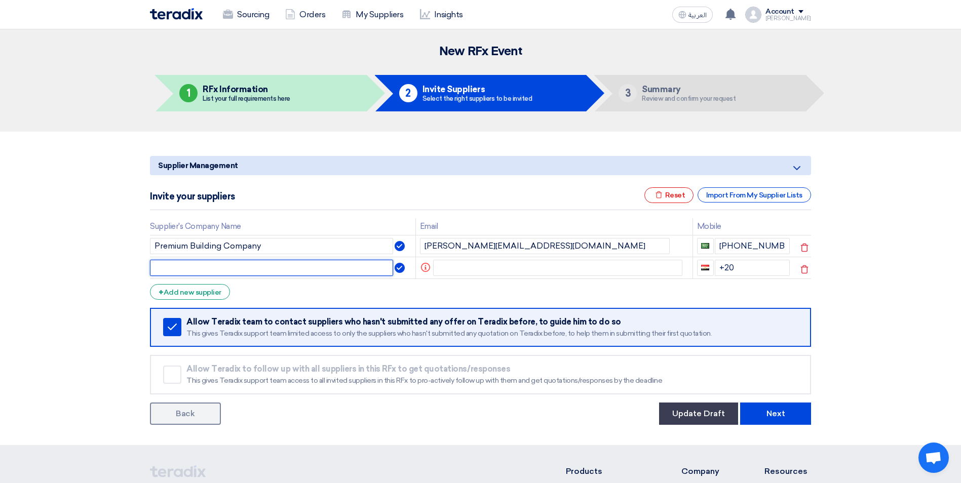
click at [201, 269] on input "text" at bounding box center [271, 268] width 243 height 16
paste input "[PERSON_NAME] Consult"
type input "[PERSON_NAME] Consult"
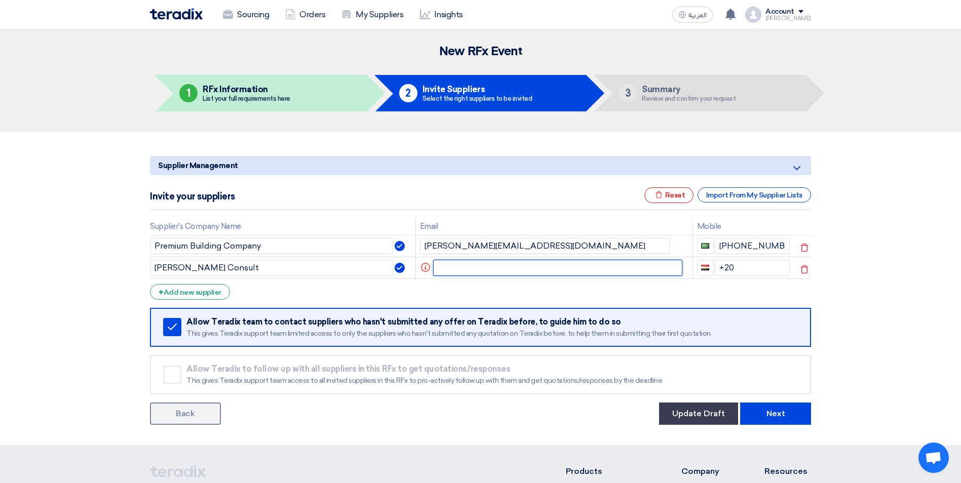
click at [473, 268] on input "text" at bounding box center [558, 268] width 250 height 16
paste input "[EMAIL_ADDRESS][PERSON_NAME][DOMAIN_NAME]>"
type input "[EMAIL_ADDRESS][PERSON_NAME][DOMAIN_NAME]"
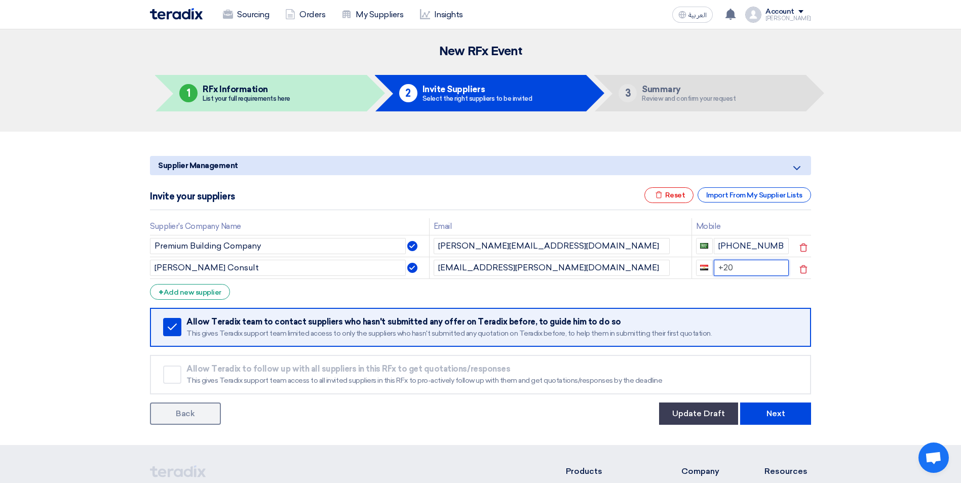
click at [753, 267] on input "+20" at bounding box center [751, 268] width 75 height 16
drag, startPoint x: 742, startPoint y: 267, endPoint x: 691, endPoint y: 271, distance: 51.3
click at [692, 271] on td "+20" at bounding box center [742, 268] width 101 height 22
click at [204, 293] on div "+ Add new supplier" at bounding box center [190, 292] width 80 height 16
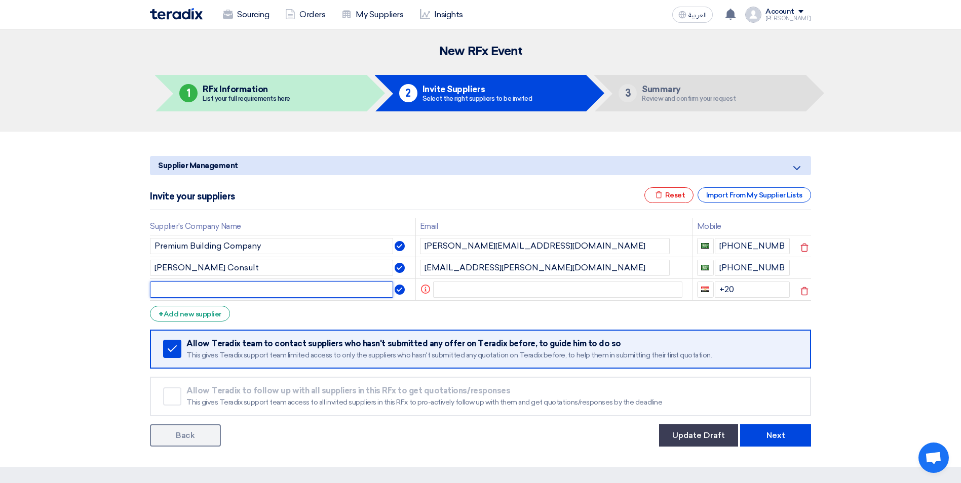
click at [194, 287] on input "text" at bounding box center [271, 290] width 243 height 16
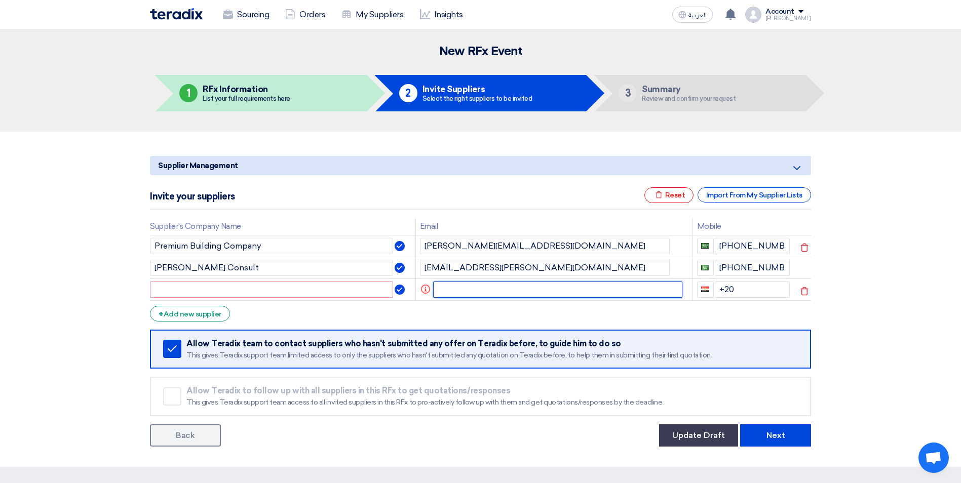
click at [533, 289] on input "text" at bounding box center [558, 290] width 250 height 16
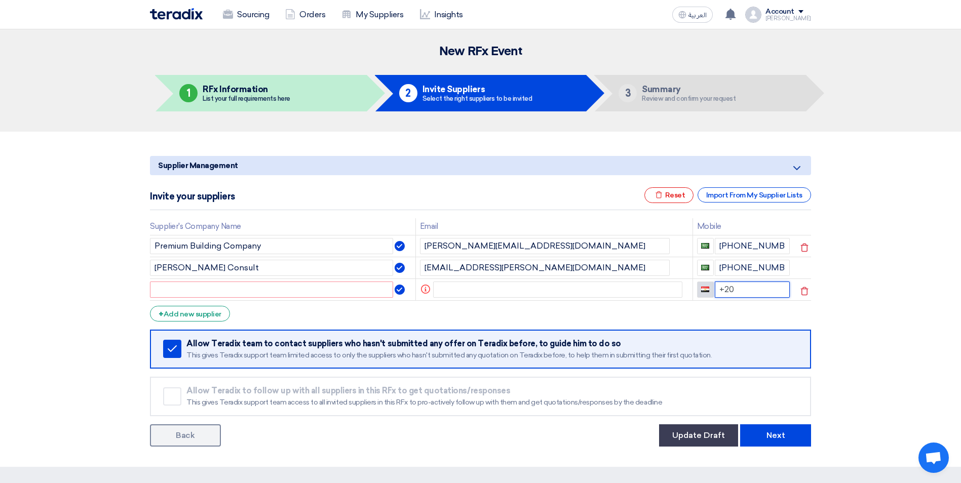
drag, startPoint x: 737, startPoint y: 288, endPoint x: 710, endPoint y: 287, distance: 27.4
click at [710, 287] on div "+20" at bounding box center [743, 290] width 93 height 16
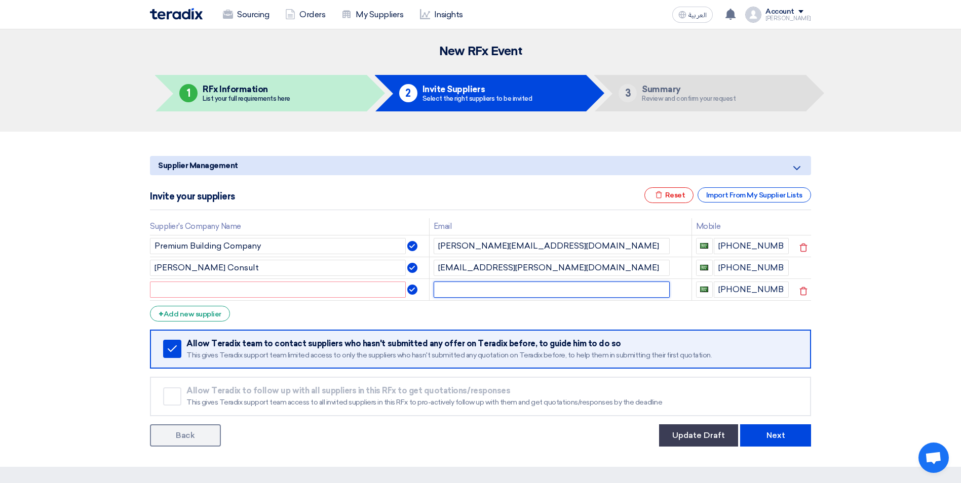
click at [546, 294] on input "text" at bounding box center [552, 290] width 236 height 16
click at [448, 289] on input "text" at bounding box center [552, 290] width 236 height 16
paste input "'Osckar [PERSON_NAME]' <[EMAIL_ADDRESS][DOMAIN_NAME]>"
click at [538, 291] on input "'Osckar [PERSON_NAME]' <[EMAIL_ADDRESS][DOMAIN_NAME]>" at bounding box center [552, 290] width 236 height 16
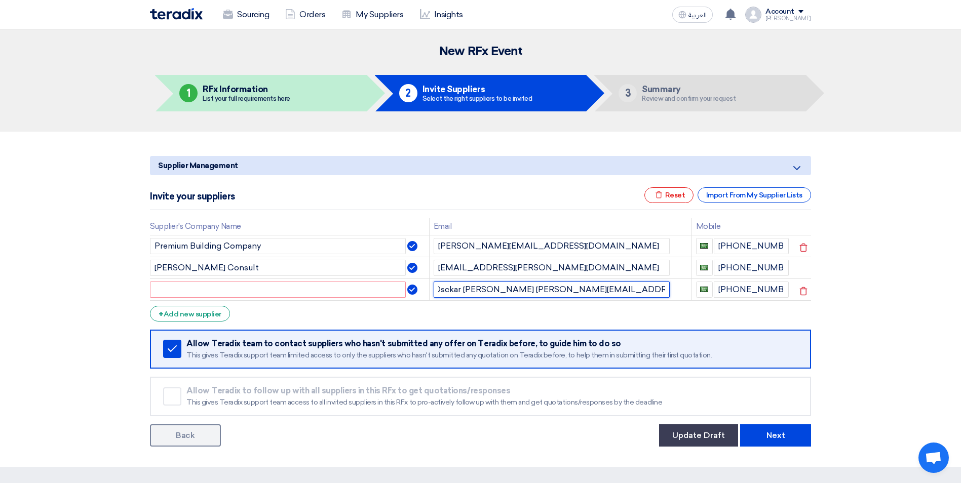
scroll to position [0, 0]
click at [617, 278] on td "[EMAIL_ADDRESS][PERSON_NAME][DOMAIN_NAME]" at bounding box center [560, 268] width 262 height 22
click at [613, 288] on input "[EMAIL_ADDRESS][DOMAIN_NAME]>" at bounding box center [552, 290] width 236 height 16
type input "[EMAIL_ADDRESS][DOMAIN_NAME]"
click at [335, 290] on input "text" at bounding box center [278, 290] width 256 height 16
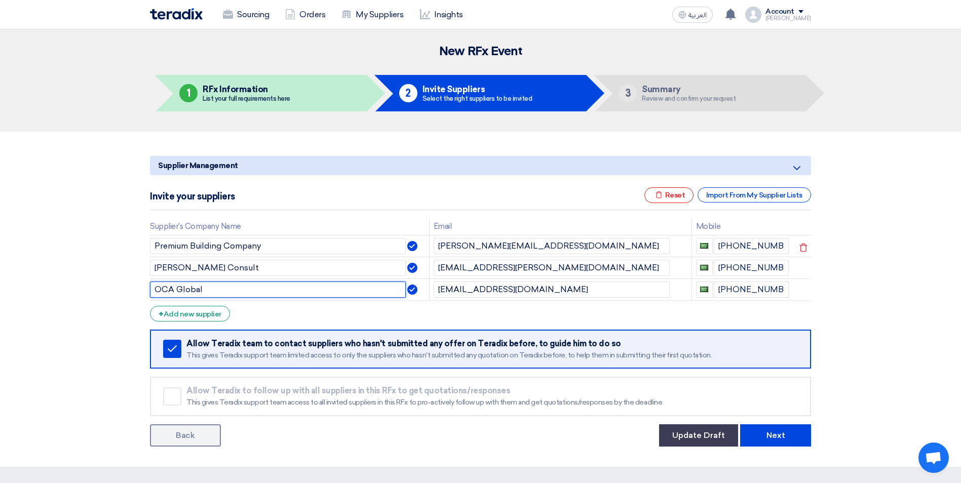
type input "OCA Global"
click at [350, 322] on form "Supplier Management Minimize/Maximize Category Invite your suppliers Excel file…" at bounding box center [480, 301] width 661 height 291
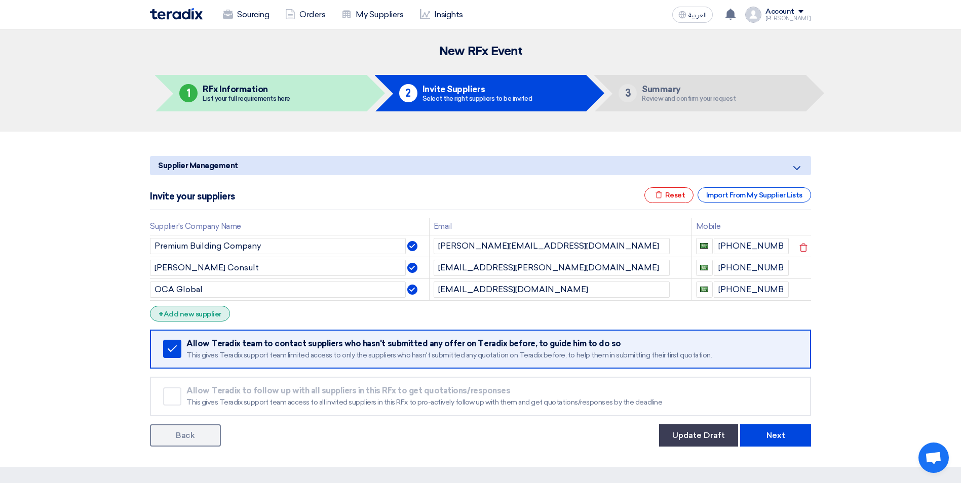
click at [209, 312] on div "+ Add new supplier" at bounding box center [190, 314] width 80 height 16
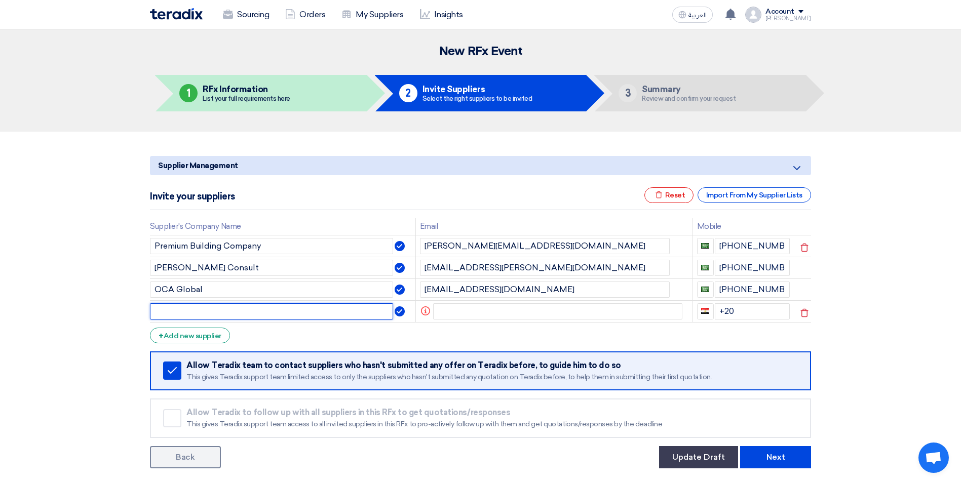
click at [179, 308] on input "text" at bounding box center [271, 311] width 243 height 16
paste input "DAR International for Engineering Consultancy"
type input "DAR International for Engineering Consultancy"
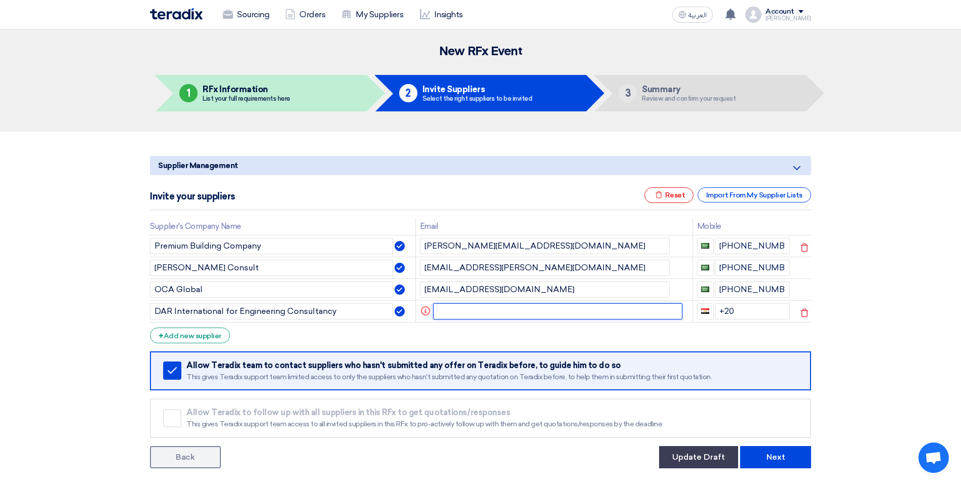
click at [453, 314] on input "text" at bounding box center [558, 311] width 250 height 16
paste input "[PERSON_NAME] <[EMAIL_ADDRESS][DOMAIN_NAME]>"
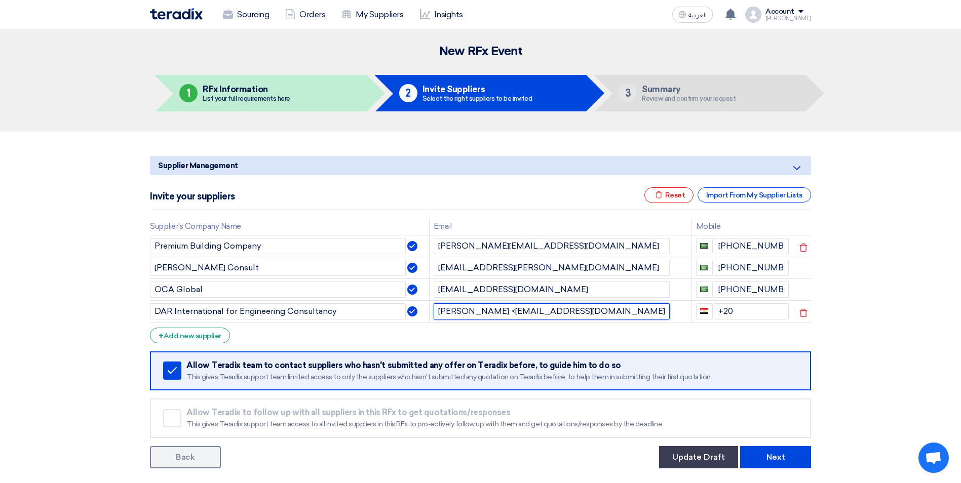
click at [559, 313] on input "[PERSON_NAME] <[EMAIL_ADDRESS][DOMAIN_NAME]>" at bounding box center [552, 311] width 236 height 16
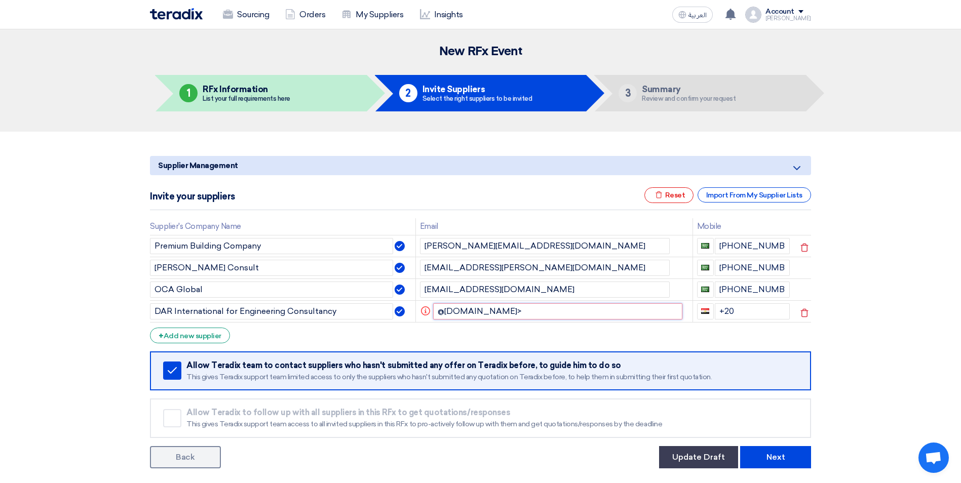
click at [560, 312] on input "@[DOMAIN_NAME]>" at bounding box center [558, 311] width 250 height 16
click at [436, 313] on input "@[DOMAIN_NAME]" at bounding box center [558, 311] width 250 height 16
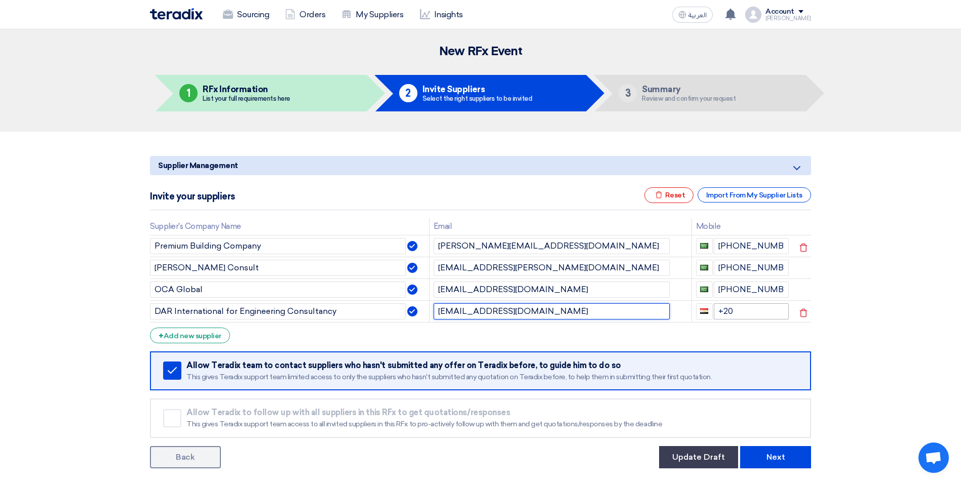
type input "[EMAIL_ADDRESS][DOMAIN_NAME]"
click at [739, 312] on input "+20" at bounding box center [751, 311] width 75 height 16
drag, startPoint x: 732, startPoint y: 310, endPoint x: 716, endPoint y: 311, distance: 15.7
click at [716, 311] on input "+20" at bounding box center [751, 311] width 75 height 16
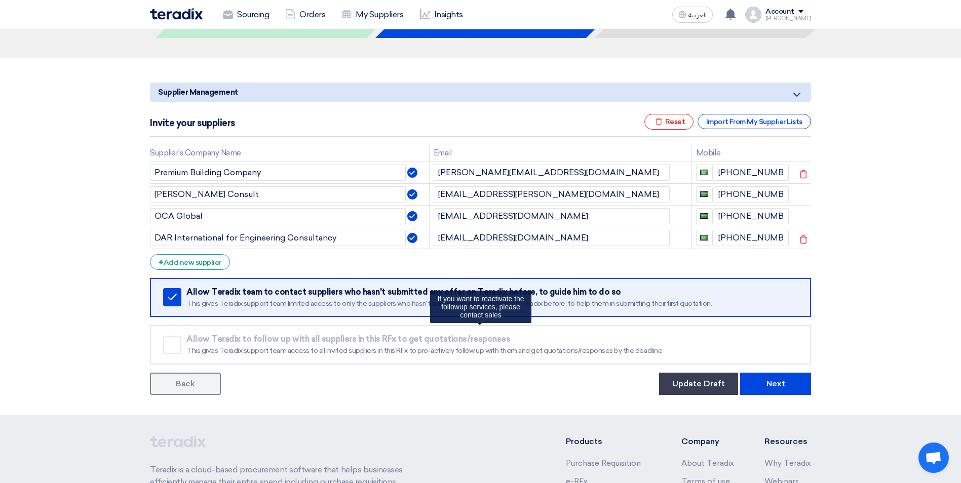
scroll to position [32, 0]
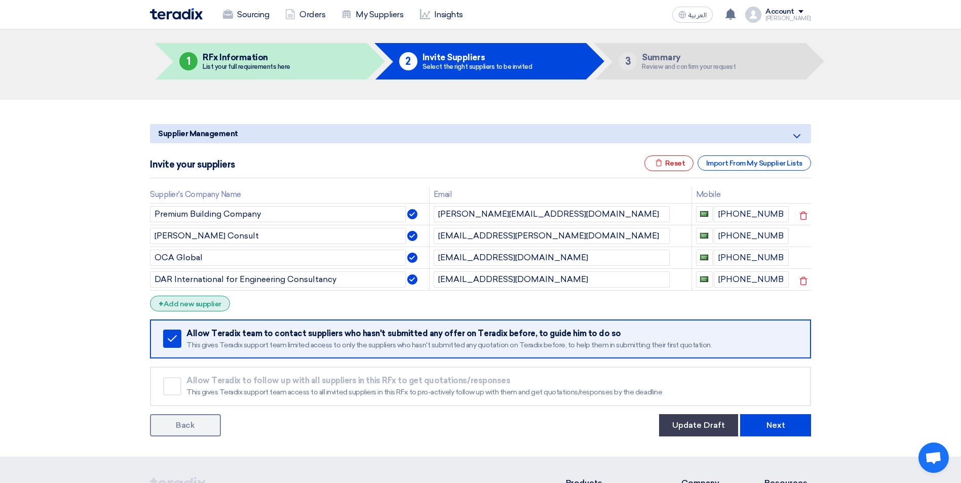
click at [207, 304] on div "+ Add new supplier" at bounding box center [190, 304] width 80 height 16
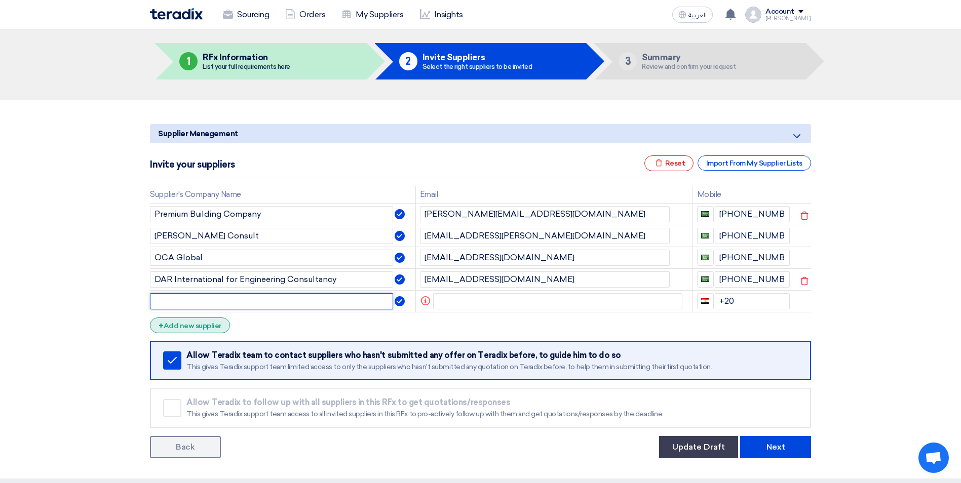
click at [207, 304] on input "text" at bounding box center [271, 301] width 243 height 16
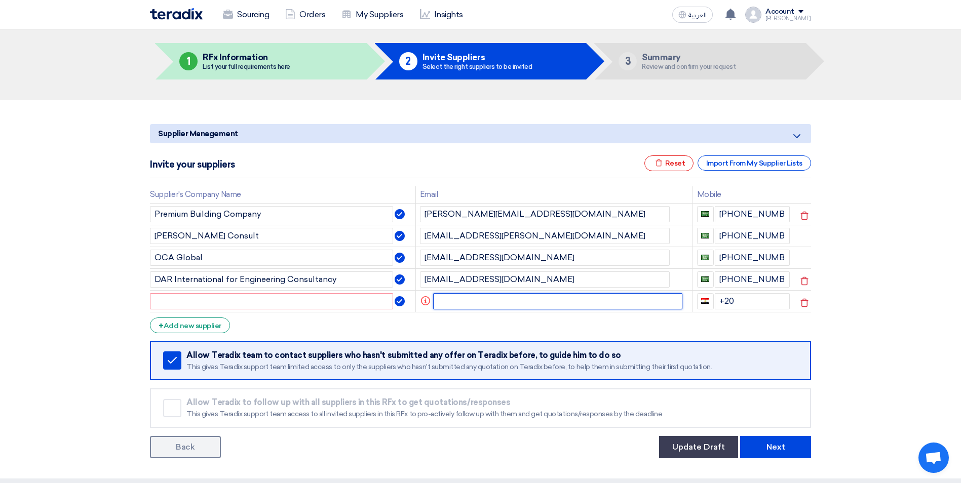
click at [459, 301] on input "text" at bounding box center [558, 301] width 250 height 16
paste input "[EMAIL_ADDRESS][DOMAIN_NAME]"
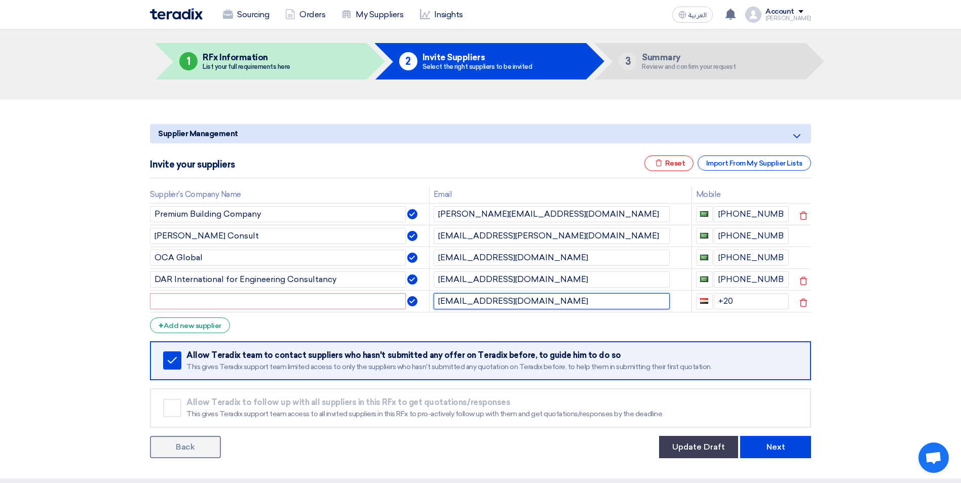
type input "[EMAIL_ADDRESS][DOMAIN_NAME]"
click at [383, 302] on input "text" at bounding box center [278, 301] width 256 height 16
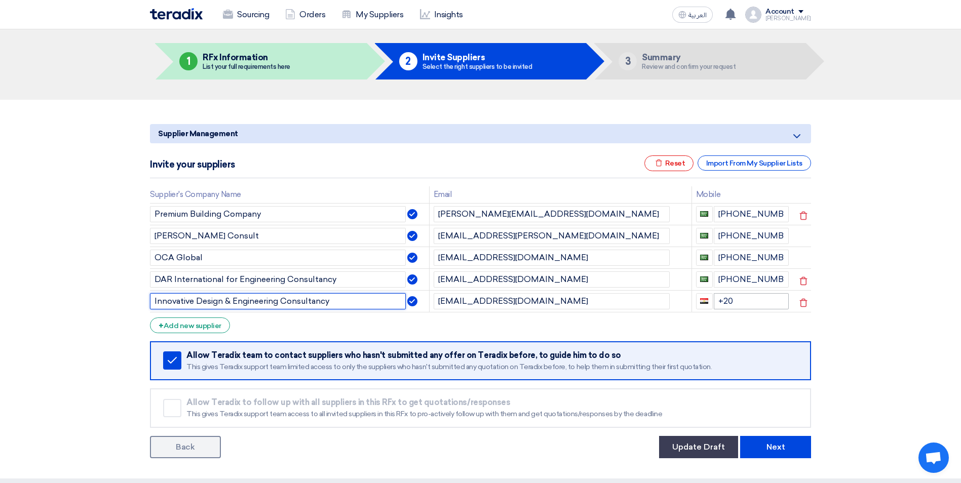
type input "Innovative Design & Engineering Consultancy"
drag, startPoint x: 733, startPoint y: 301, endPoint x: 723, endPoint y: 301, distance: 10.1
click at [723, 301] on input "+20" at bounding box center [751, 301] width 75 height 16
type input "[PHONE_NUMBER]"
click at [862, 314] on section "Supplier Management Minimize/Maximize Category Invite your suppliers Excel file…" at bounding box center [480, 289] width 961 height 379
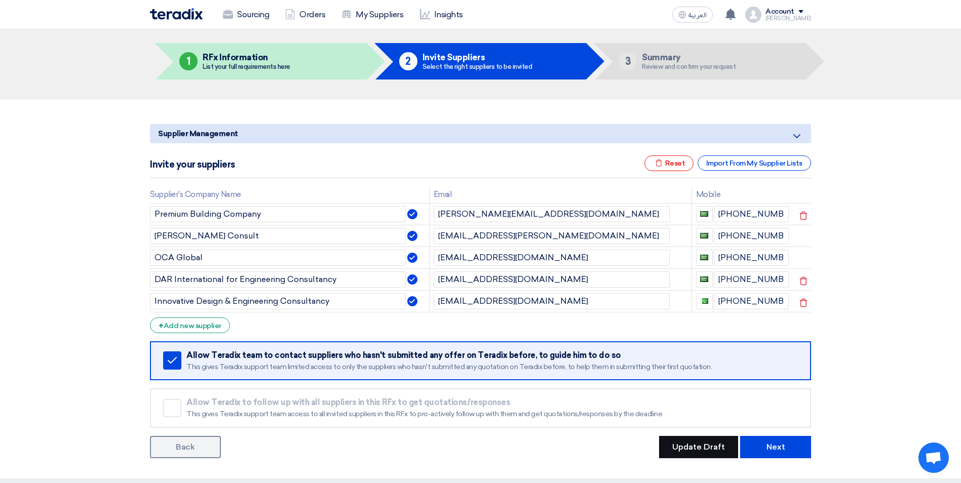
click at [715, 451] on button "Update Draft" at bounding box center [698, 447] width 79 height 22
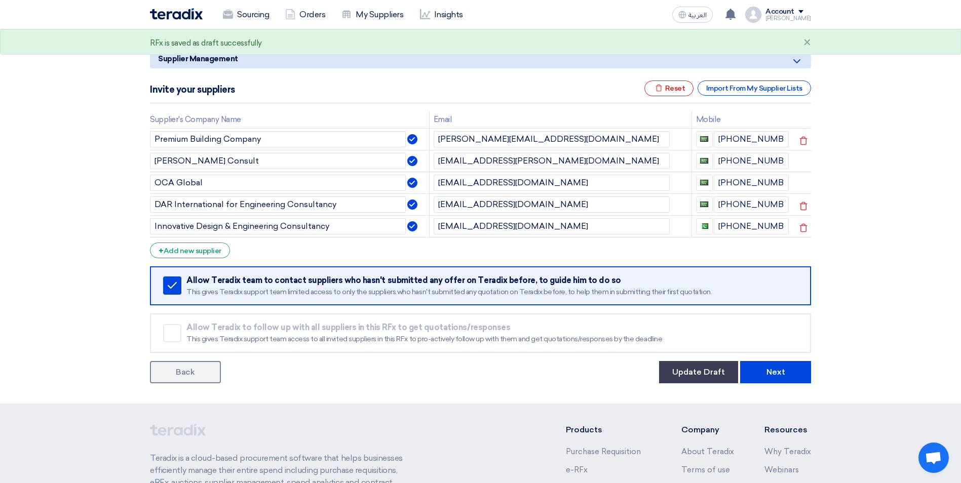
scroll to position [184, 0]
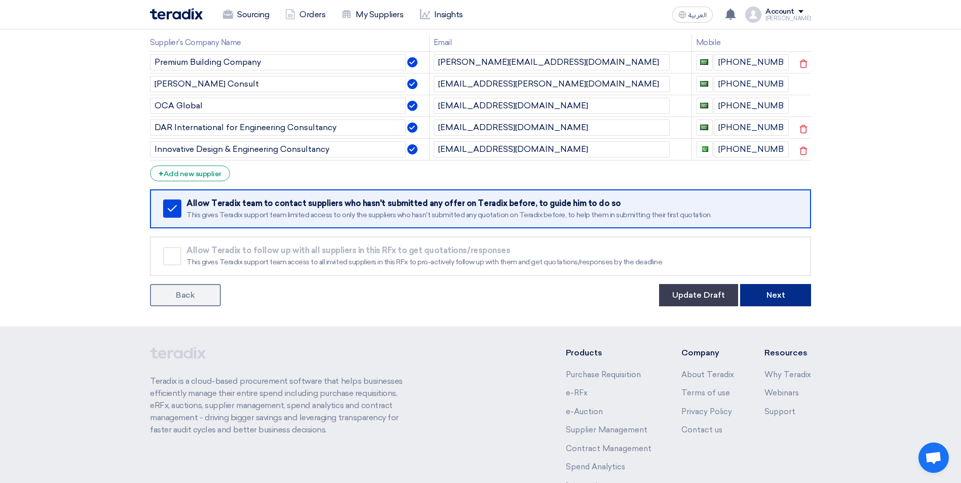
click at [791, 297] on button "Next" at bounding box center [775, 295] width 71 height 22
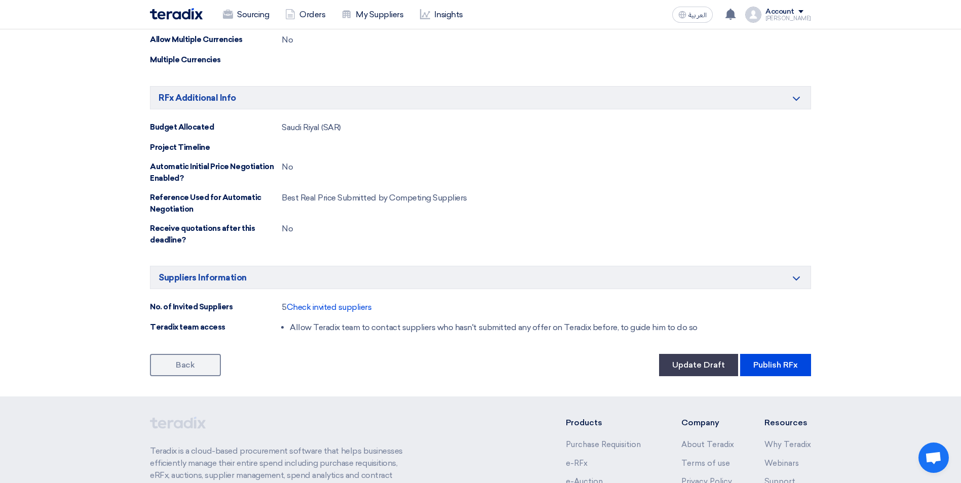
scroll to position [688, 0]
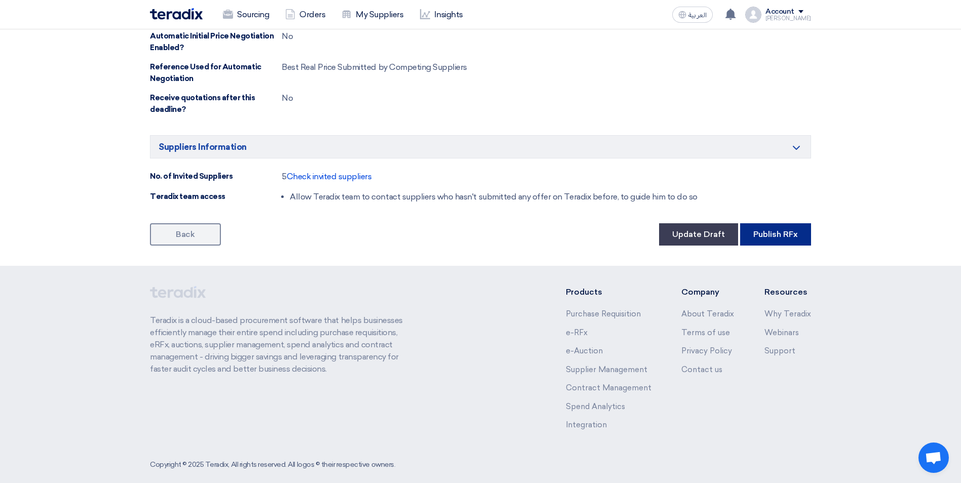
click at [771, 229] on button "Publish RFx" at bounding box center [775, 234] width 71 height 22
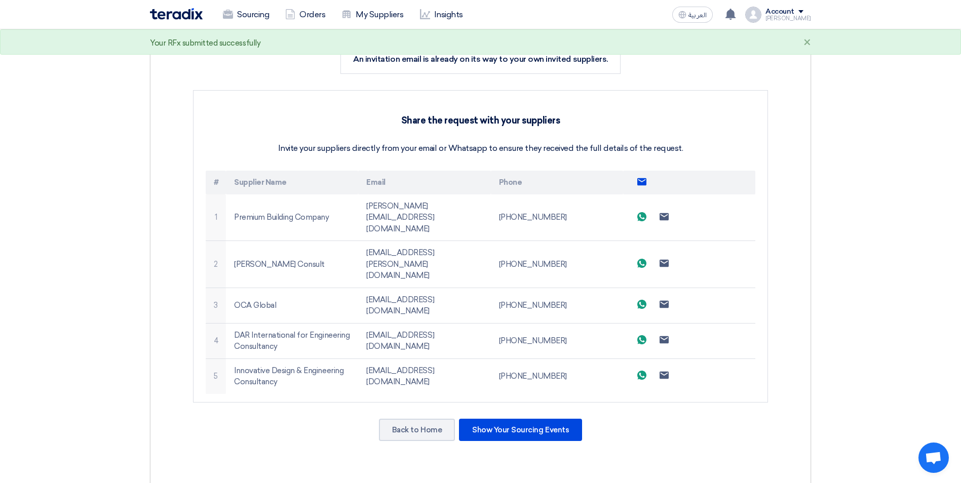
scroll to position [203, 0]
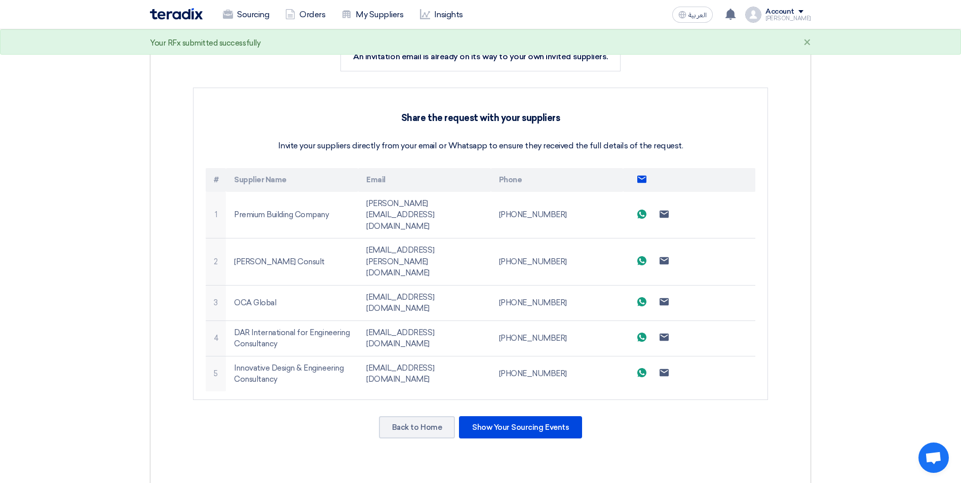
click at [637, 180] on icon "Send email to all suppliers" at bounding box center [641, 179] width 9 height 9
